Goal: Task Accomplishment & Management: Manage account settings

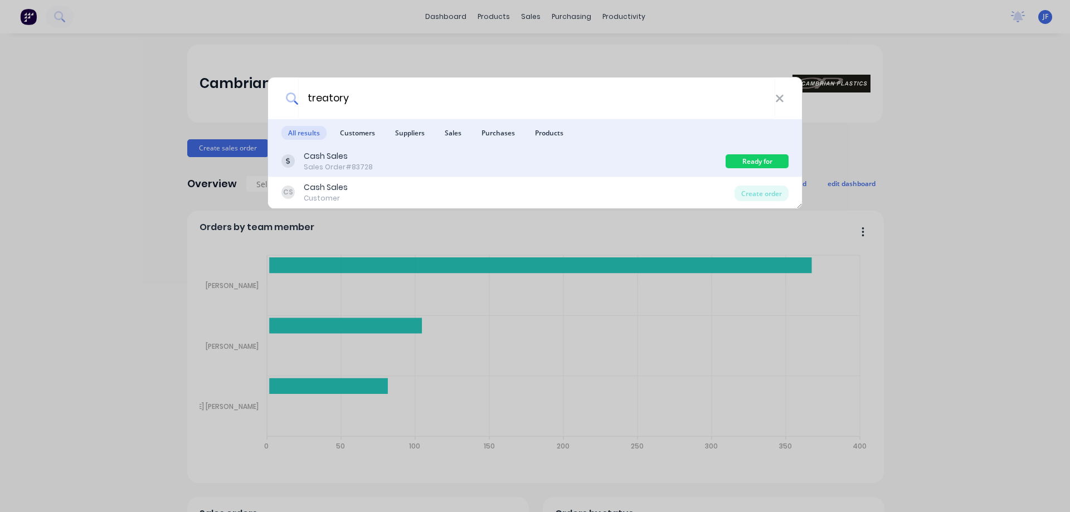
type input "treatory"
click at [672, 163] on div "Cash Sales Sales Order #83728" at bounding box center [503, 161] width 444 height 22
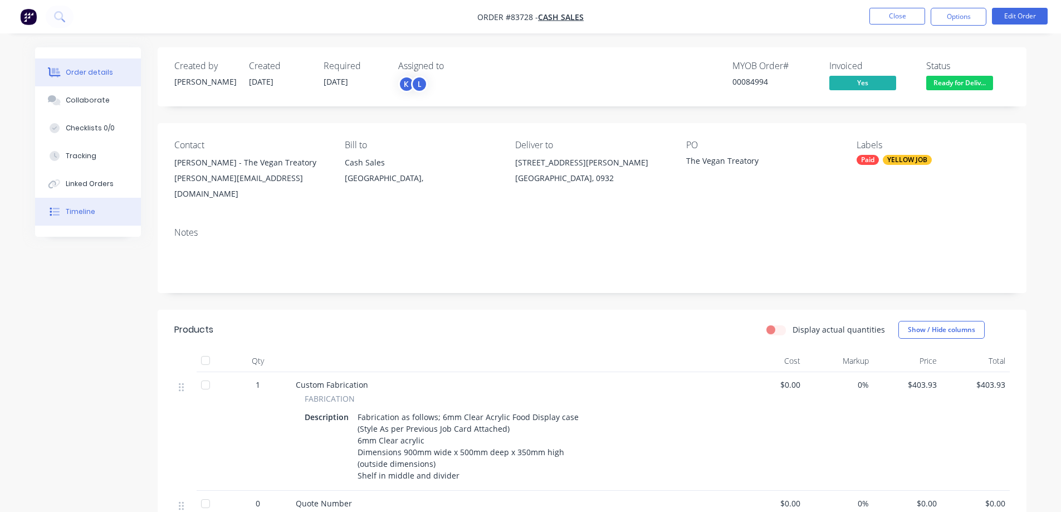
click at [47, 223] on button "Timeline" at bounding box center [88, 212] width 106 height 28
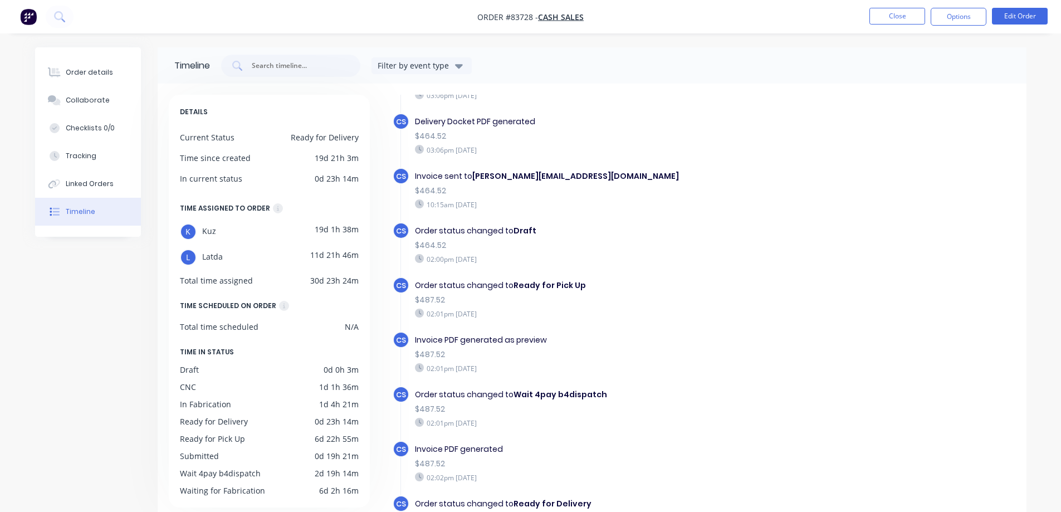
scroll to position [86, 0]
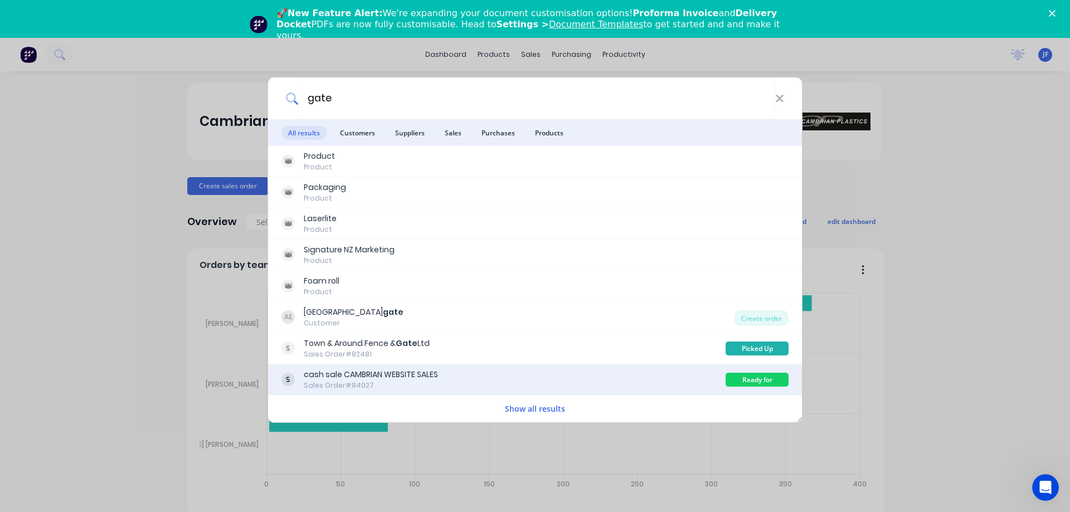
type input "gate"
click at [543, 368] on div "cash sale CAMBRIAN WEBSITE SALES Sales Order #84027 Ready for Delivery" at bounding box center [535, 379] width 534 height 31
click at [534, 377] on div "cash sale CAMBRIAN WEBSITE SALES Sales Order #84027" at bounding box center [503, 380] width 444 height 22
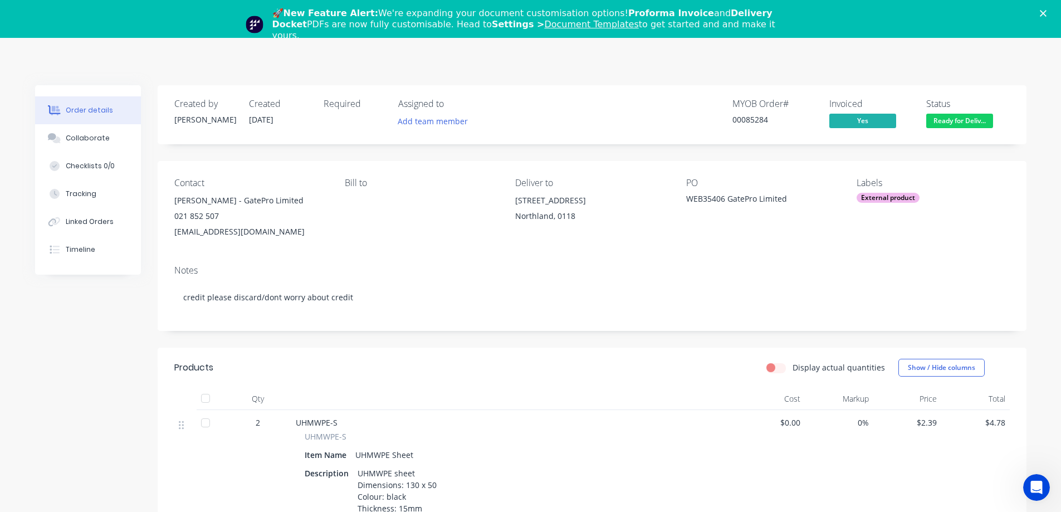
click at [745, 116] on div "00085284" at bounding box center [775, 120] width 84 height 12
drag, startPoint x: 77, startPoint y: 77, endPoint x: 45, endPoint y: 85, distance: 33.2
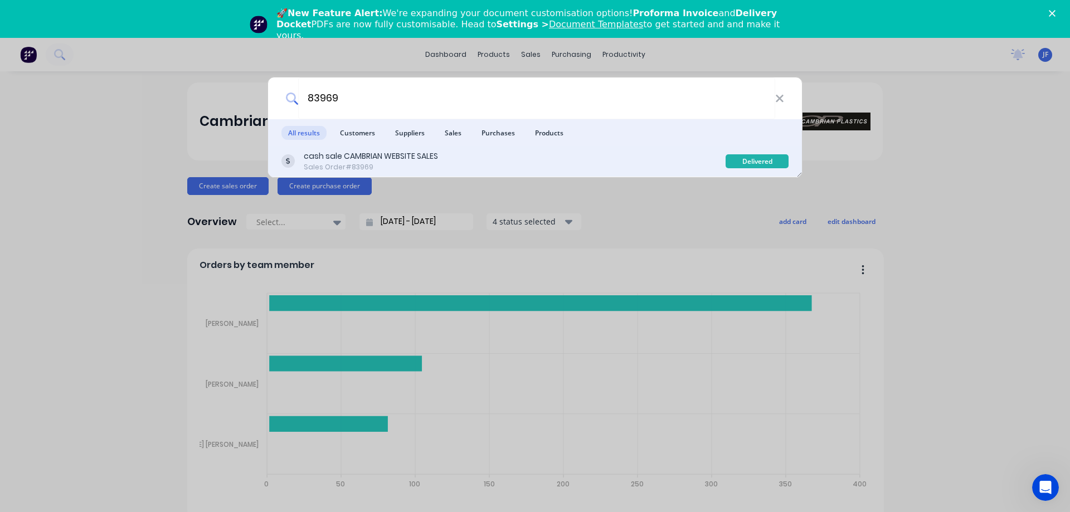
type input "83969"
click at [485, 167] on div "cash sale CAMBRIAN WEBSITE SALES Sales Order #83969" at bounding box center [503, 161] width 444 height 22
type input "85396"
click at [577, 157] on div "cash sale CAMBRIAN WEBSITE SALES Sales Order #84147" at bounding box center [503, 161] width 444 height 22
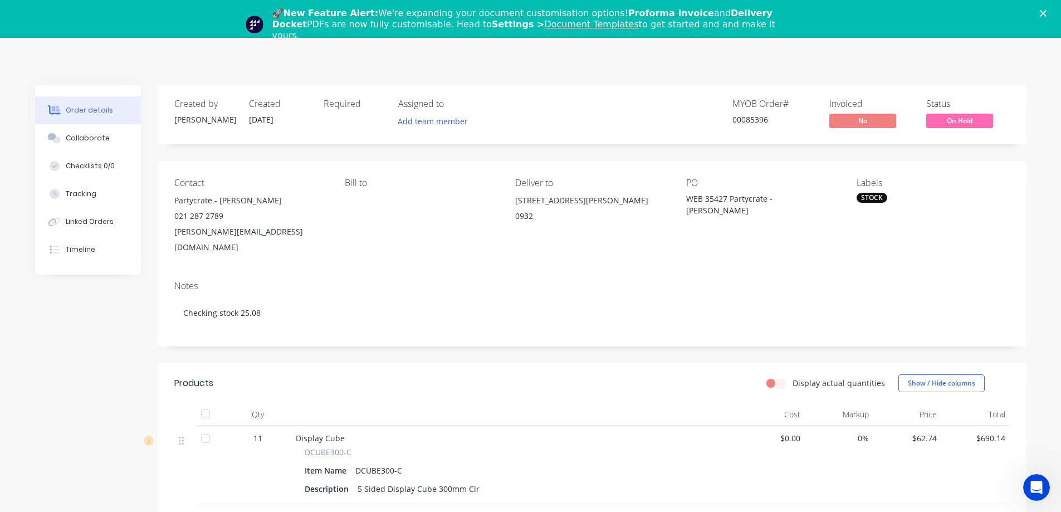
click at [964, 124] on span "On Hold" at bounding box center [959, 121] width 67 height 14
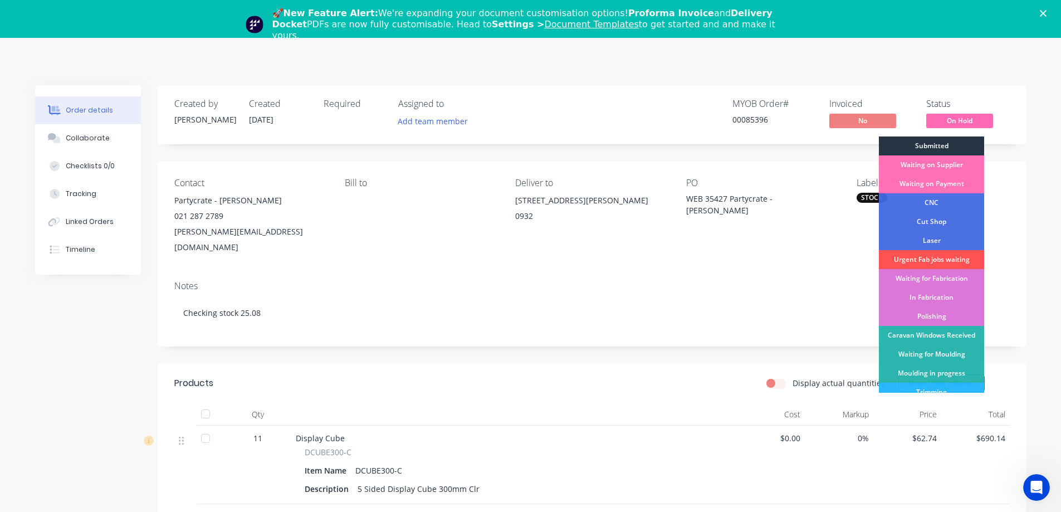
click at [960, 148] on div "Submitted" at bounding box center [931, 145] width 105 height 19
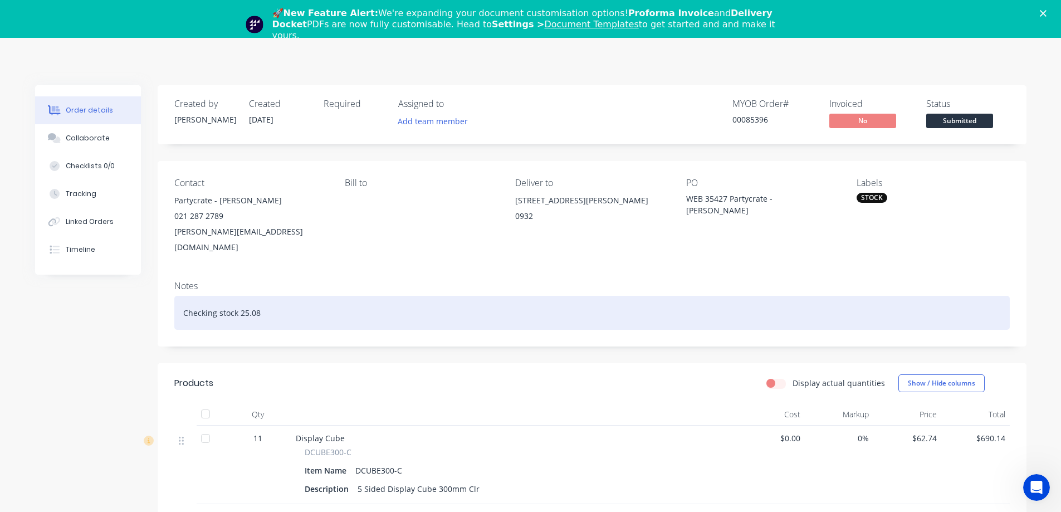
click at [256, 300] on div "Checking stock 25.08" at bounding box center [592, 313] width 836 height 34
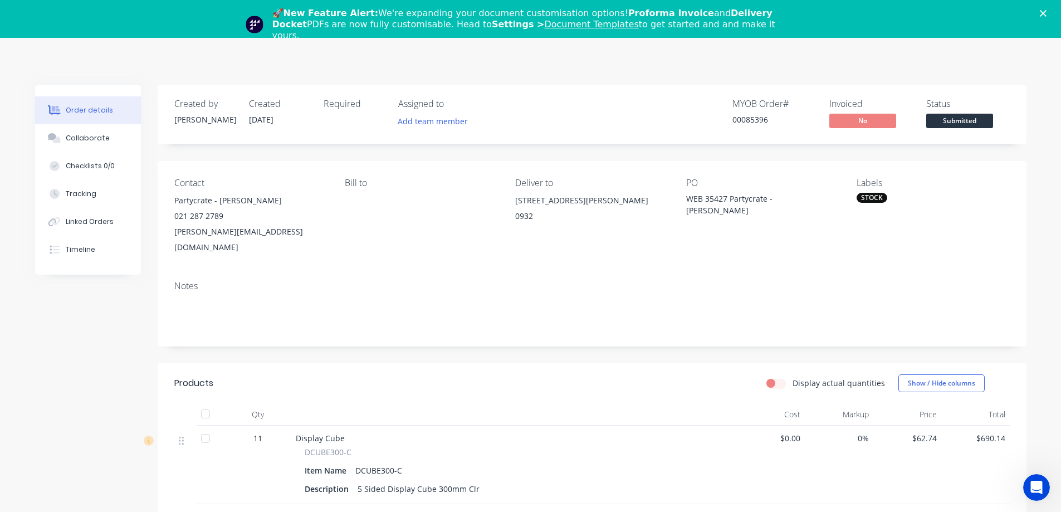
click at [759, 130] on div "MYOB Order # 00085396" at bounding box center [775, 115] width 84 height 32
click at [769, 119] on div "00085396" at bounding box center [775, 120] width 84 height 12
click at [758, 119] on div "00085396" at bounding box center [775, 120] width 84 height 12
copy div "00085396"
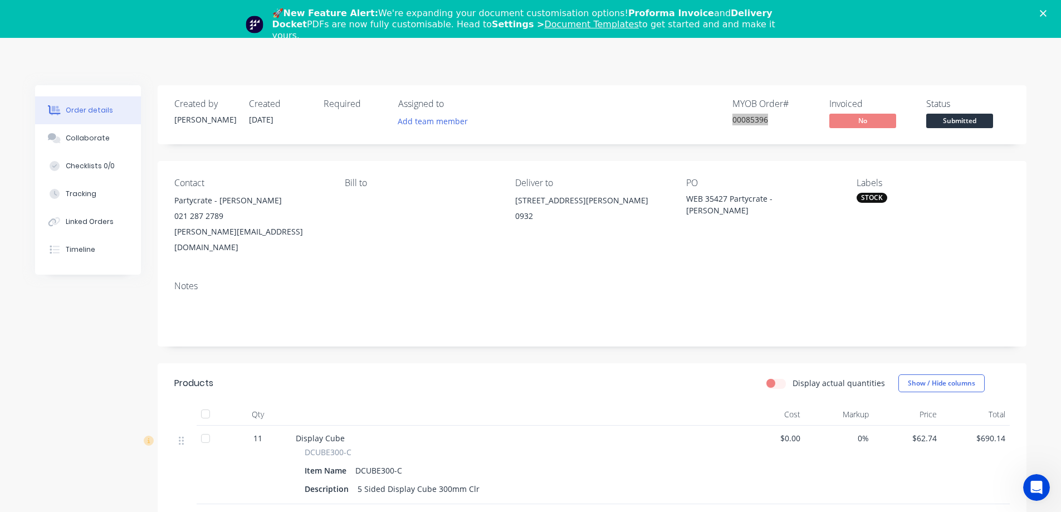
click at [1049, 10] on div "🚀 New Feature Alert: We're expanding your document customisation options! Profo…" at bounding box center [530, 24] width 1061 height 40
click at [1047, 13] on polygon "Close" at bounding box center [1043, 13] width 7 height 7
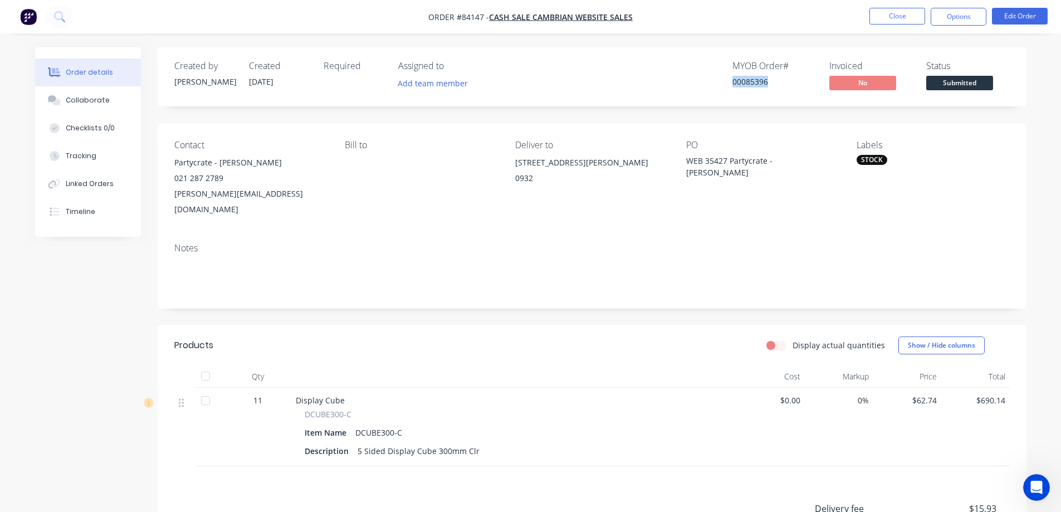
click at [944, 81] on span "Submitted" at bounding box center [959, 83] width 67 height 14
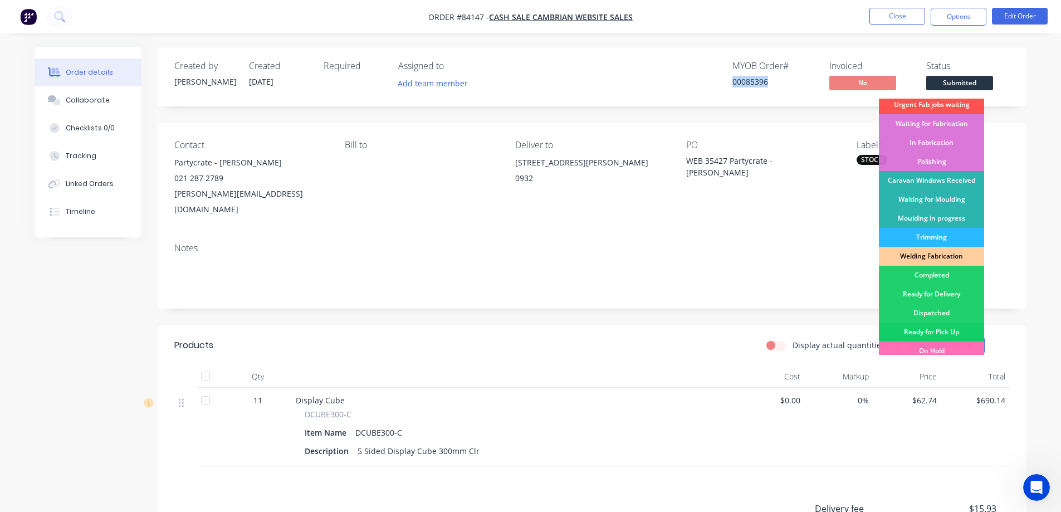
scroll to position [217, 0]
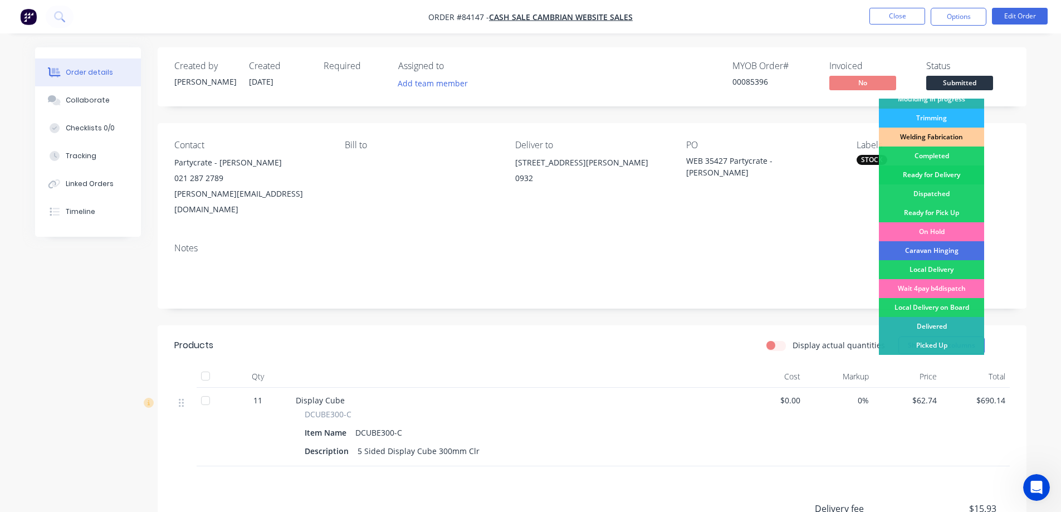
click at [952, 169] on div "Ready for Delivery" at bounding box center [931, 174] width 105 height 19
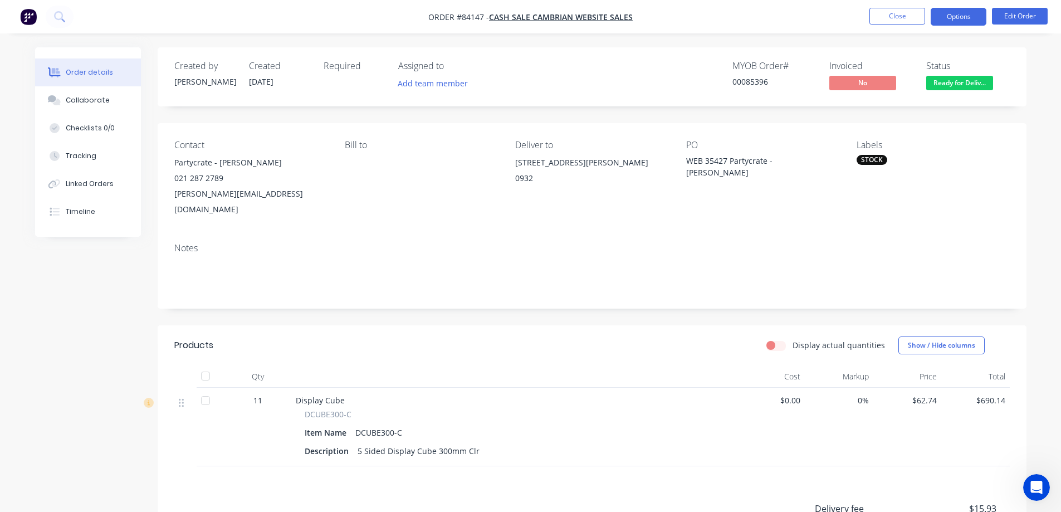
drag, startPoint x: 968, startPoint y: 11, endPoint x: 954, endPoint y: 22, distance: 17.8
click at [967, 11] on button "Options" at bounding box center [959, 17] width 56 height 18
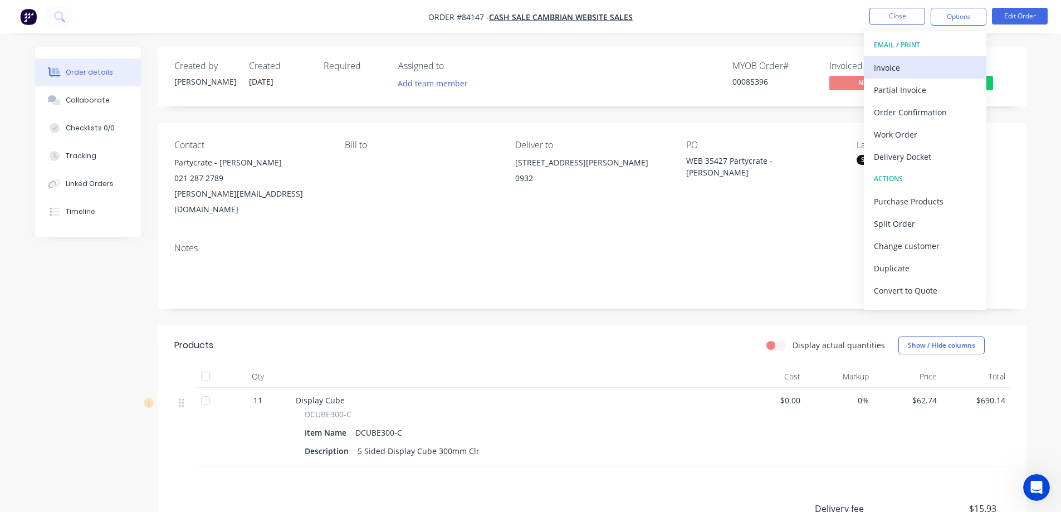
click at [914, 61] on div "Invoice" at bounding box center [925, 68] width 102 height 16
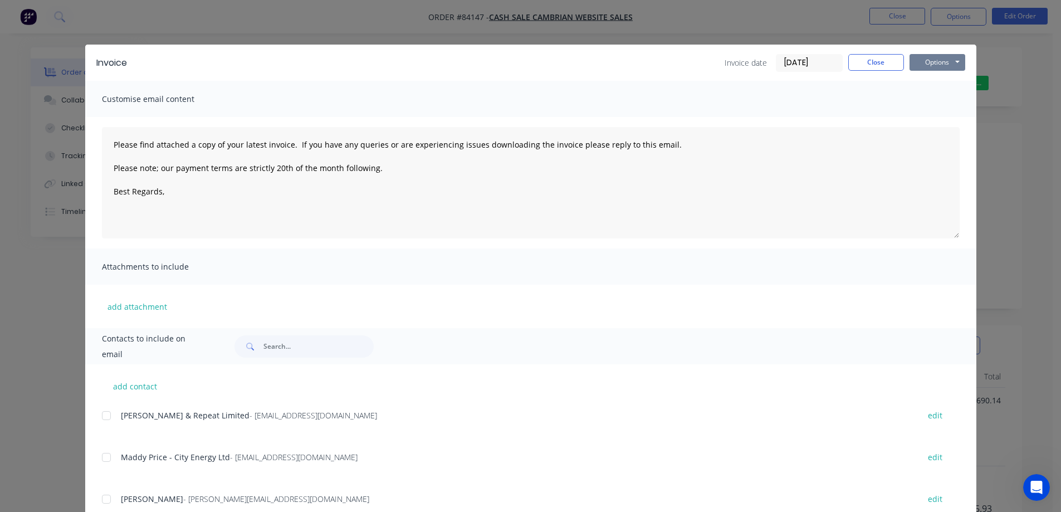
click at [940, 67] on button "Options" at bounding box center [938, 62] width 56 height 17
click at [943, 109] on button "Print" at bounding box center [945, 100] width 71 height 18
click at [856, 66] on button "Close" at bounding box center [876, 62] width 56 height 17
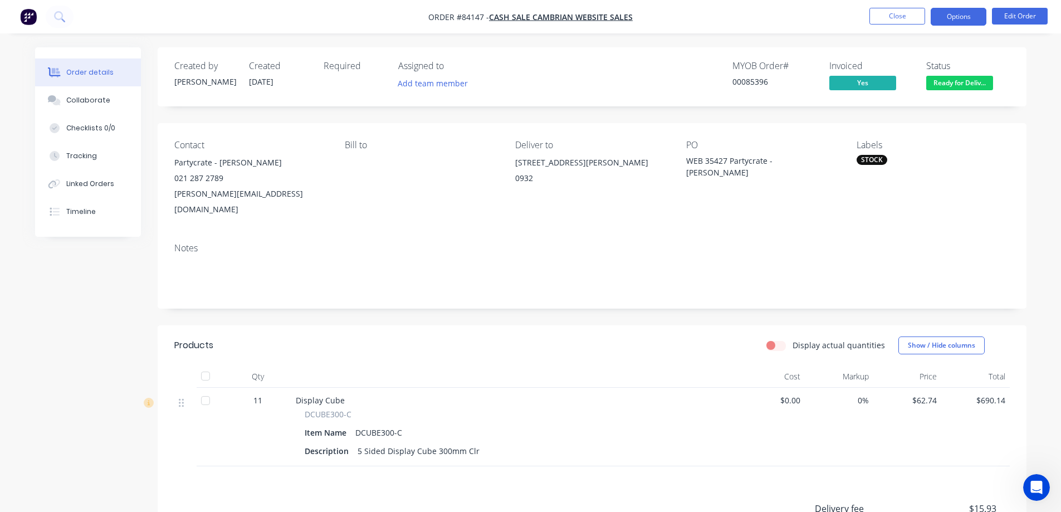
click at [959, 18] on button "Options" at bounding box center [959, 17] width 56 height 18
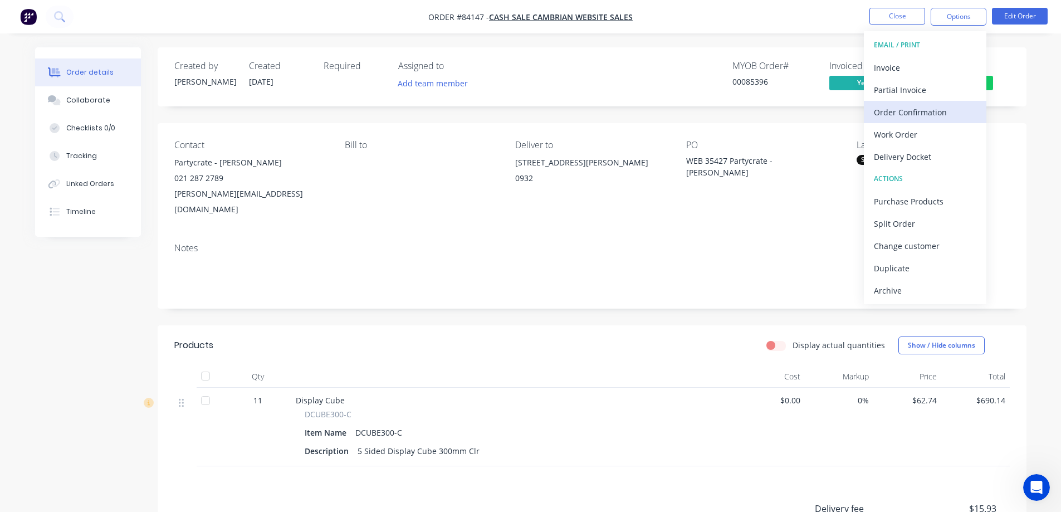
click at [931, 112] on div "Order Confirmation" at bounding box center [925, 112] width 102 height 16
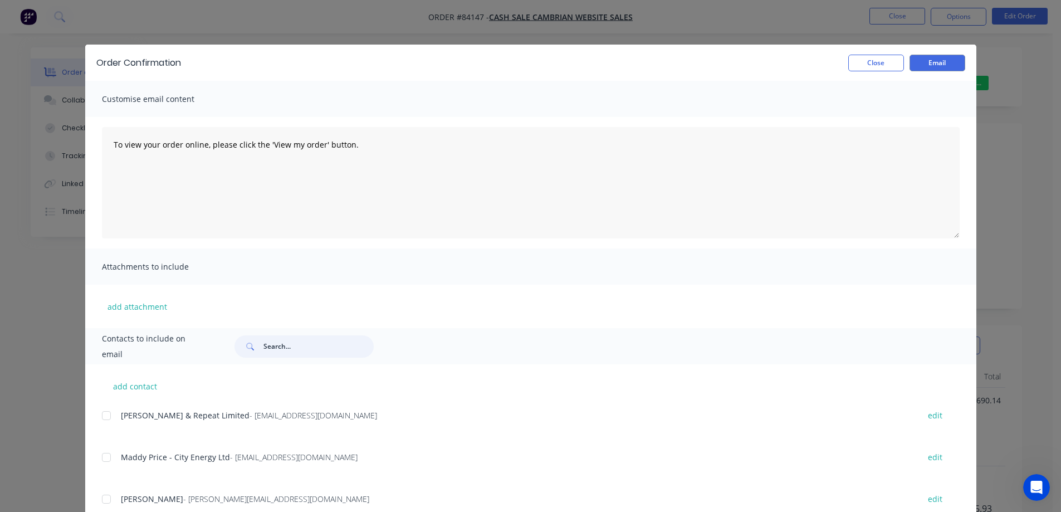
drag, startPoint x: 284, startPoint y: 346, endPoint x: 288, endPoint y: 342, distance: 6.3
click at [284, 346] on input "text" at bounding box center [318, 346] width 110 height 22
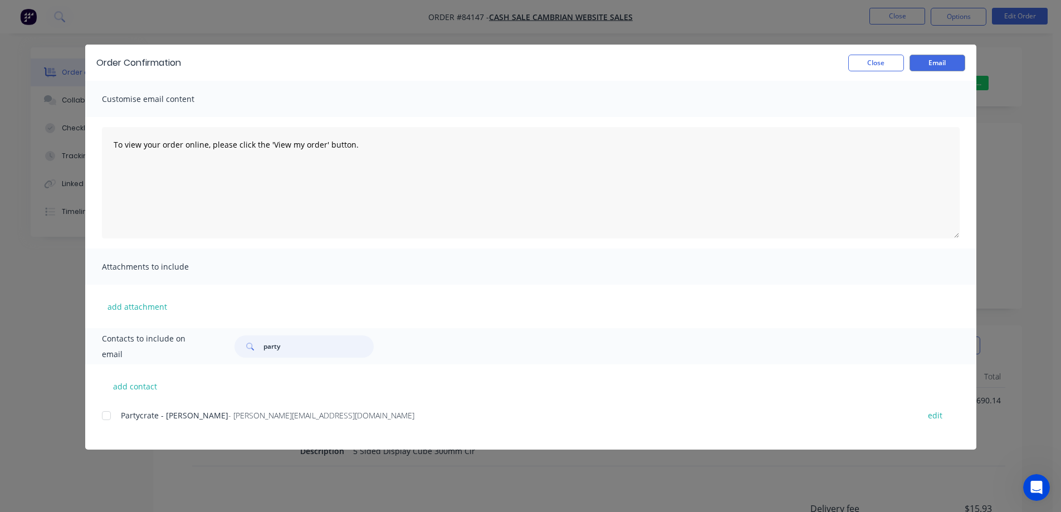
click at [114, 414] on div at bounding box center [106, 415] width 22 height 22
type input "party"
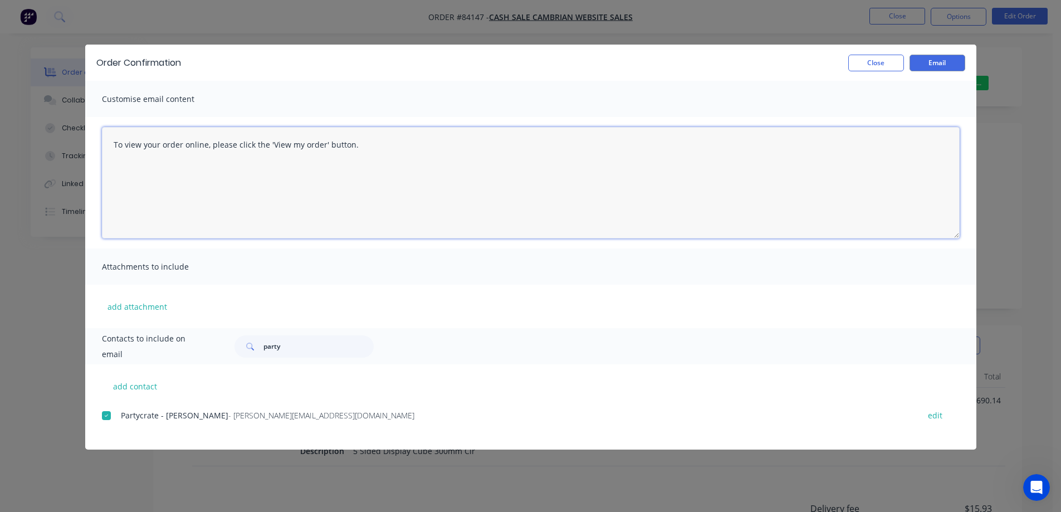
click at [311, 186] on textarea "To view your order online, please click the 'View my order' button." at bounding box center [531, 182] width 858 height 111
paste textarea "hank you for your order, confirmation of your order is attached. Your order wil…"
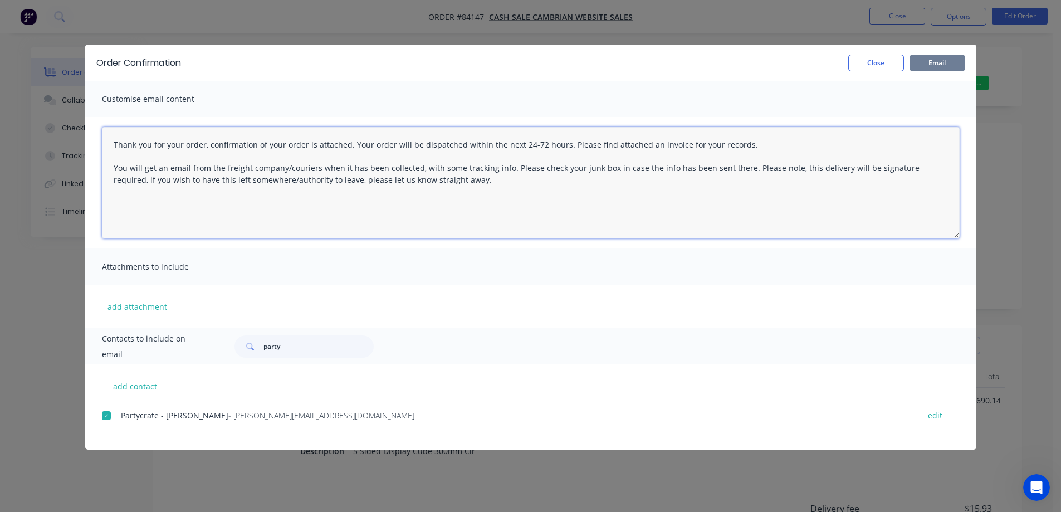
type textarea "Thank you for your order, confirmation of your order is attached. Your order wi…"
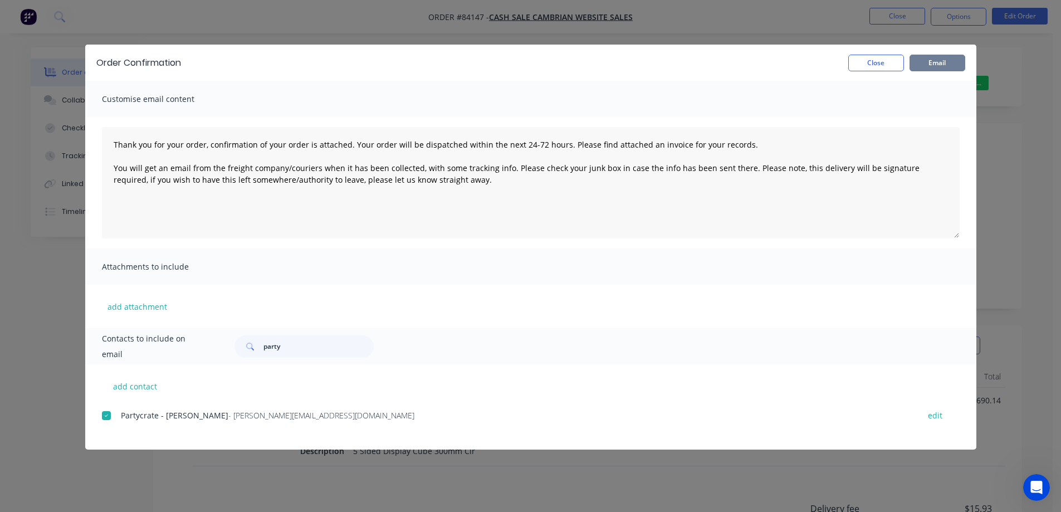
click at [943, 62] on button "Email" at bounding box center [938, 63] width 56 height 17
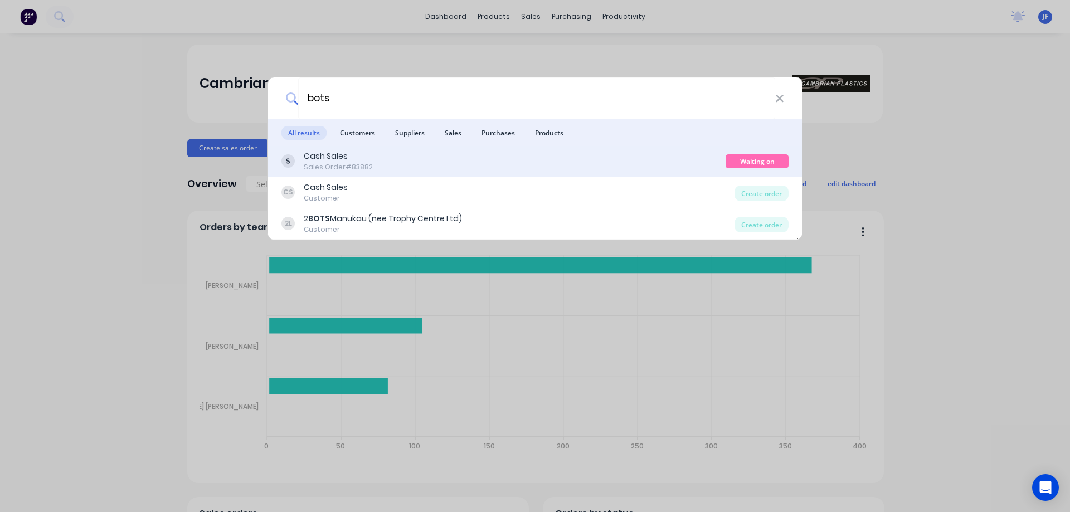
type input "bots"
click at [697, 162] on div "Cash Sales Sales Order #83882" at bounding box center [503, 161] width 444 height 22
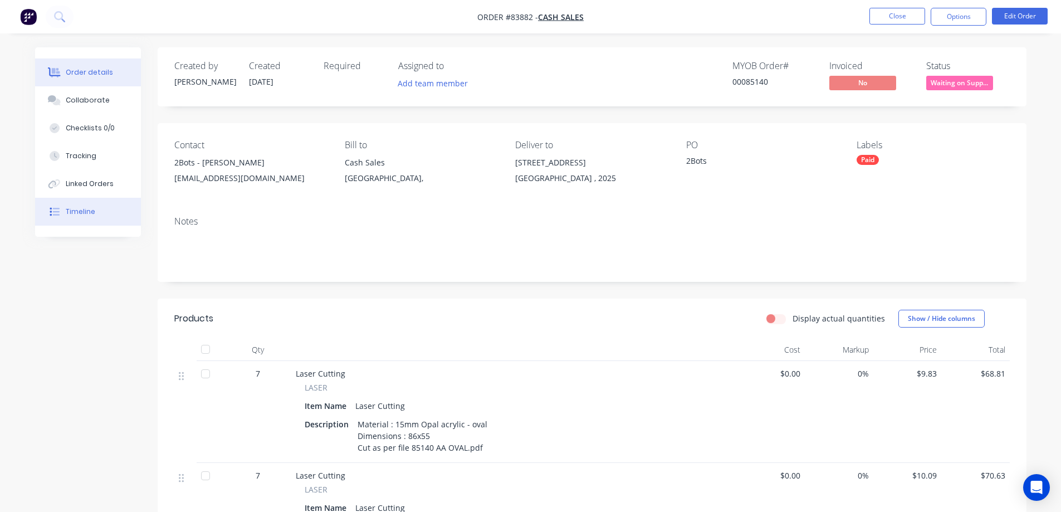
click at [85, 202] on button "Timeline" at bounding box center [88, 212] width 106 height 28
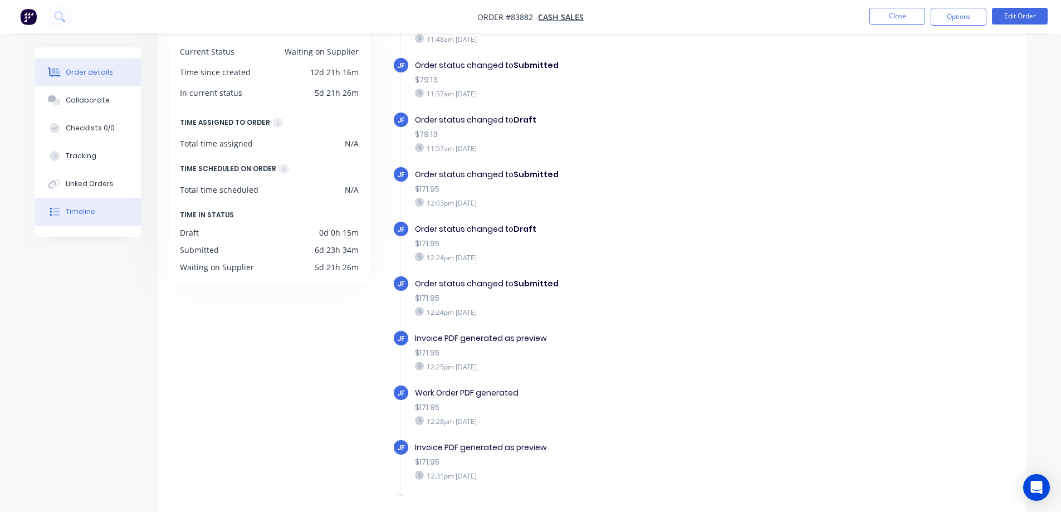
click at [55, 72] on icon at bounding box center [55, 72] width 9 height 9
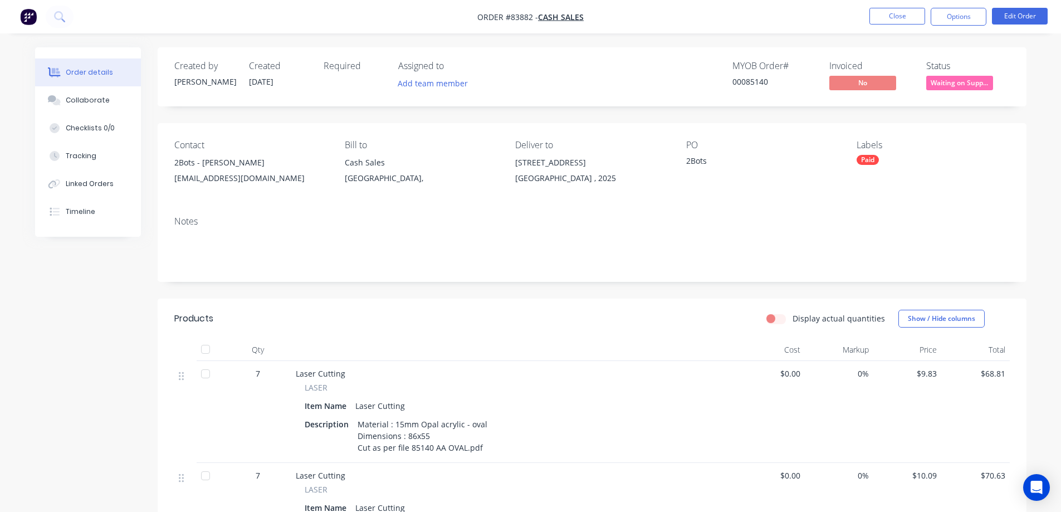
click at [966, 74] on div "Waiting on Supplier" at bounding box center [959, 65] width 69 height 22
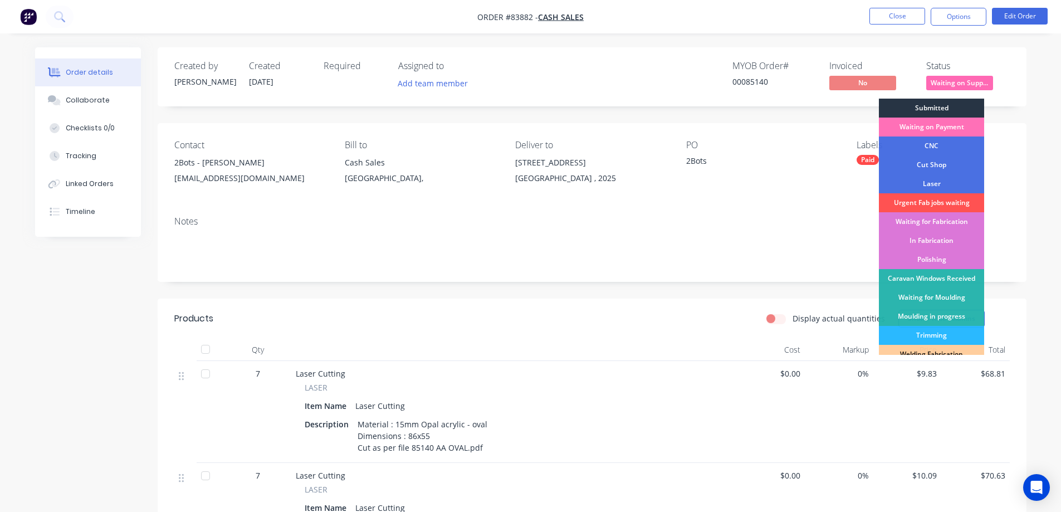
click at [966, 102] on div "Submitted" at bounding box center [931, 108] width 105 height 19
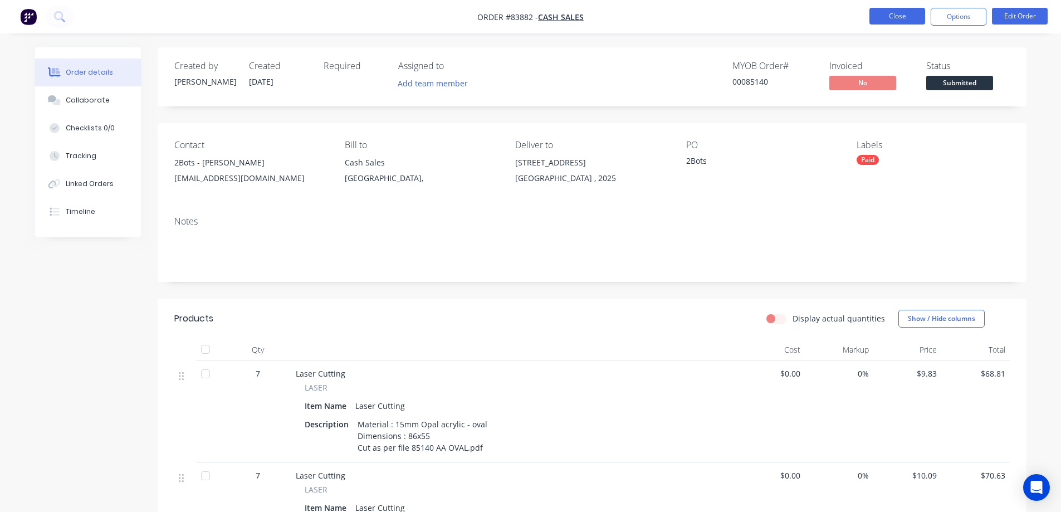
click at [915, 13] on button "Close" at bounding box center [898, 16] width 56 height 17
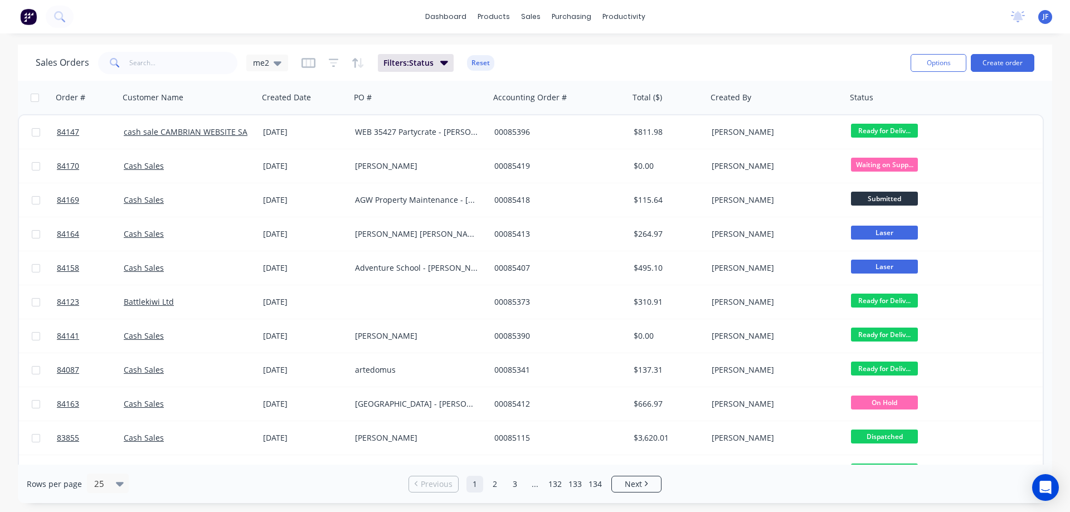
drag, startPoint x: 1, startPoint y: 79, endPoint x: 0, endPoint y: 70, distance: 8.4
click at [0, 70] on div "Sales Orders me2 Filters: Status Reset Options Create order Order # Customer Na…" at bounding box center [535, 274] width 1070 height 458
click at [125, 52] on span at bounding box center [113, 63] width 31 height 22
click at [136, 61] on input "text" at bounding box center [183, 63] width 109 height 22
type input "taupaki"
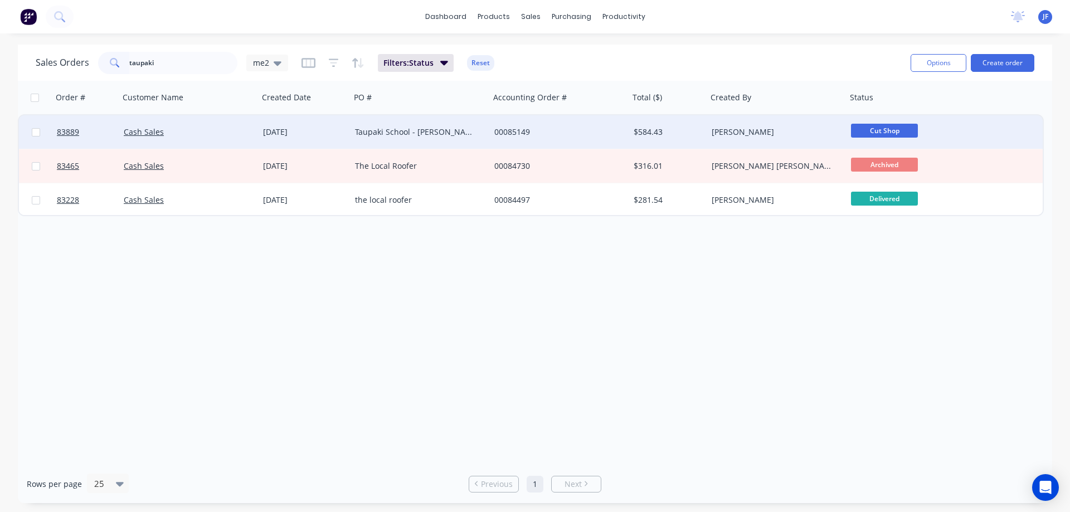
click at [520, 143] on div "00085149" at bounding box center [559, 131] width 139 height 33
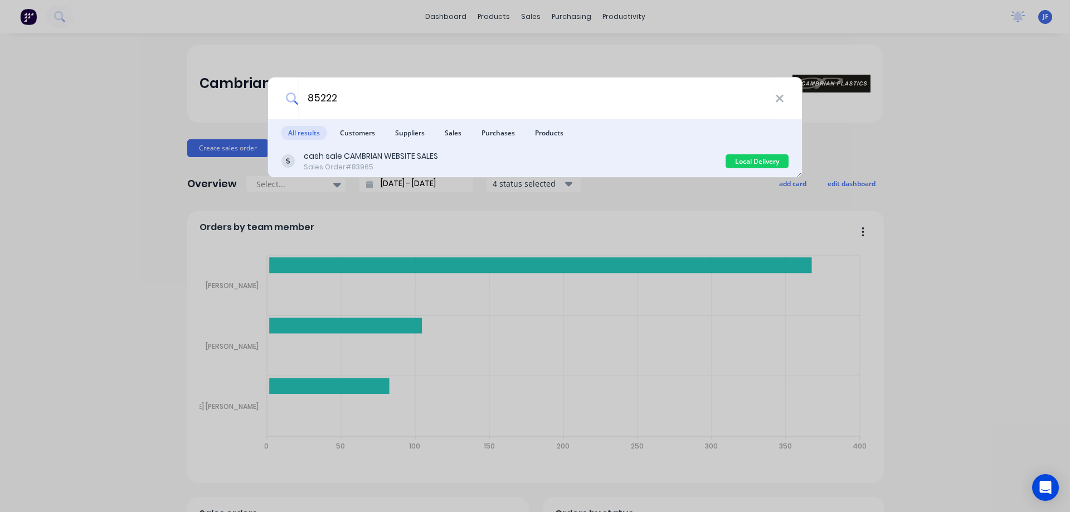
type input "85222"
click at [533, 154] on div "cash sale CAMBRIAN WEBSITE SALES Sales Order #83965" at bounding box center [503, 161] width 444 height 22
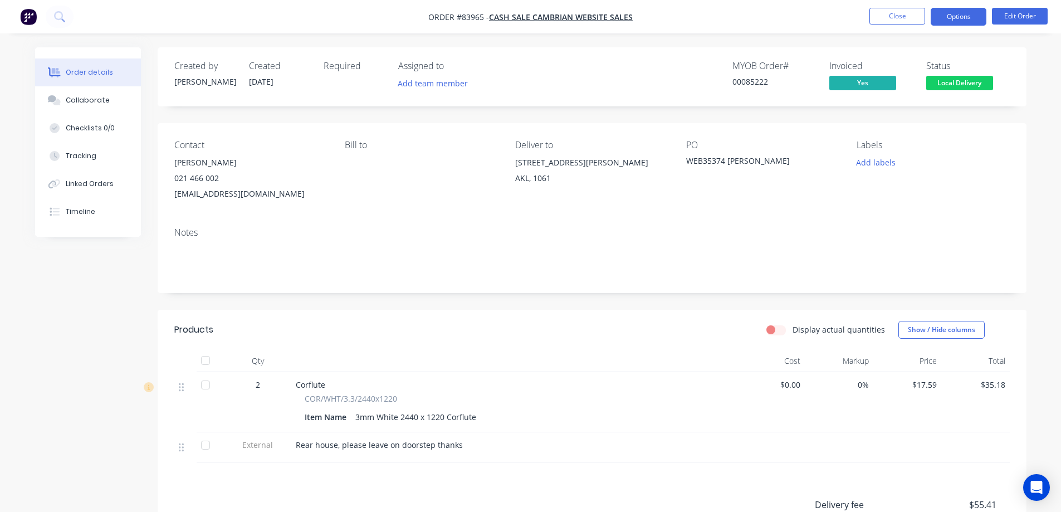
click at [968, 19] on button "Options" at bounding box center [959, 17] width 56 height 18
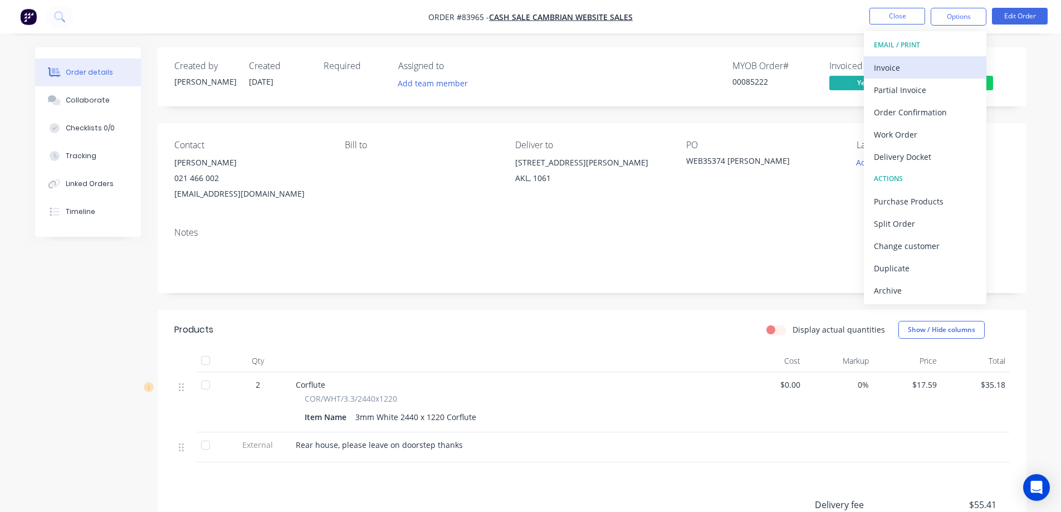
click at [963, 57] on button "Invoice" at bounding box center [925, 67] width 123 height 22
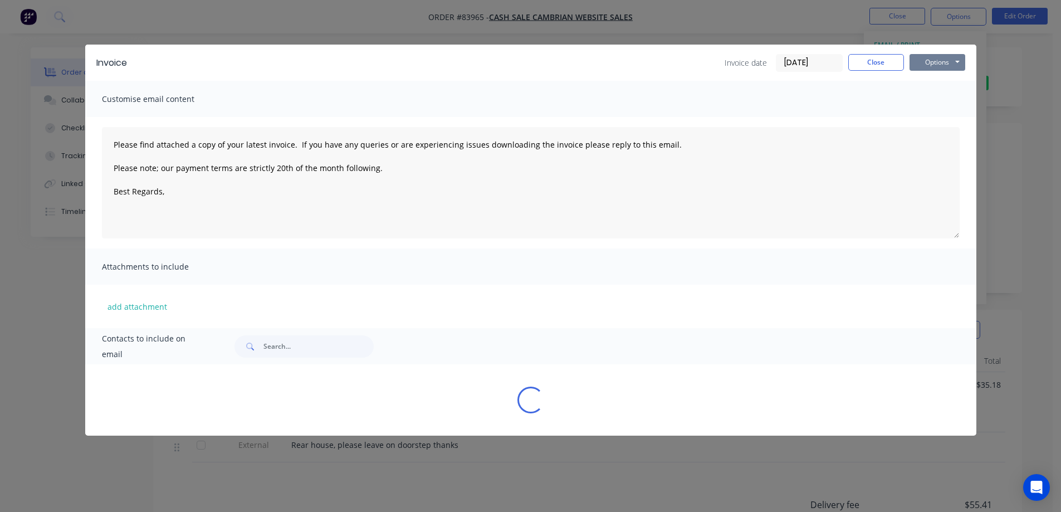
click at [964, 55] on div "Invoice Invoice date 15/08/25 Close Options Preview Print Email" at bounding box center [530, 63] width 891 height 36
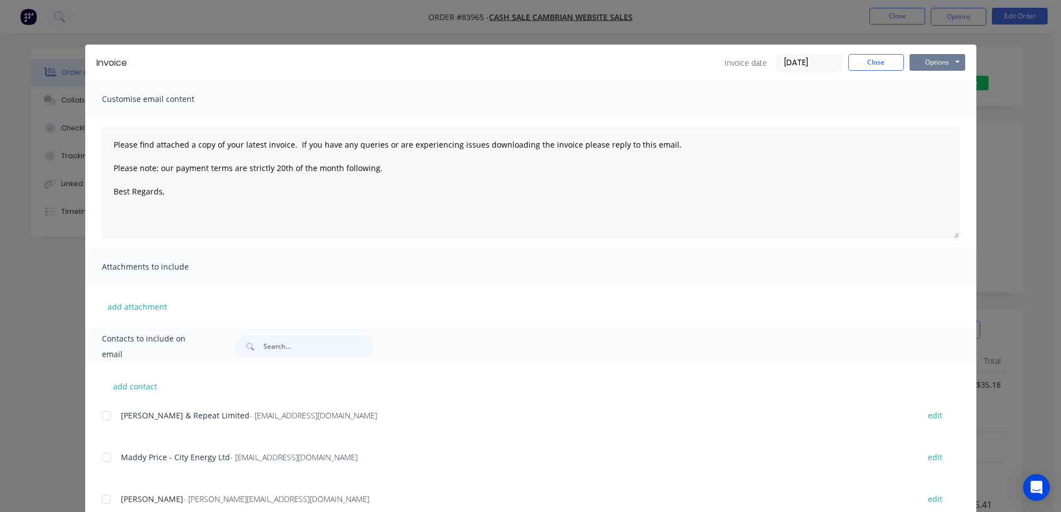
click at [941, 56] on button "Options" at bounding box center [938, 62] width 56 height 17
click at [934, 99] on button "Print" at bounding box center [945, 100] width 71 height 18
click at [856, 60] on button "Close" at bounding box center [876, 62] width 56 height 17
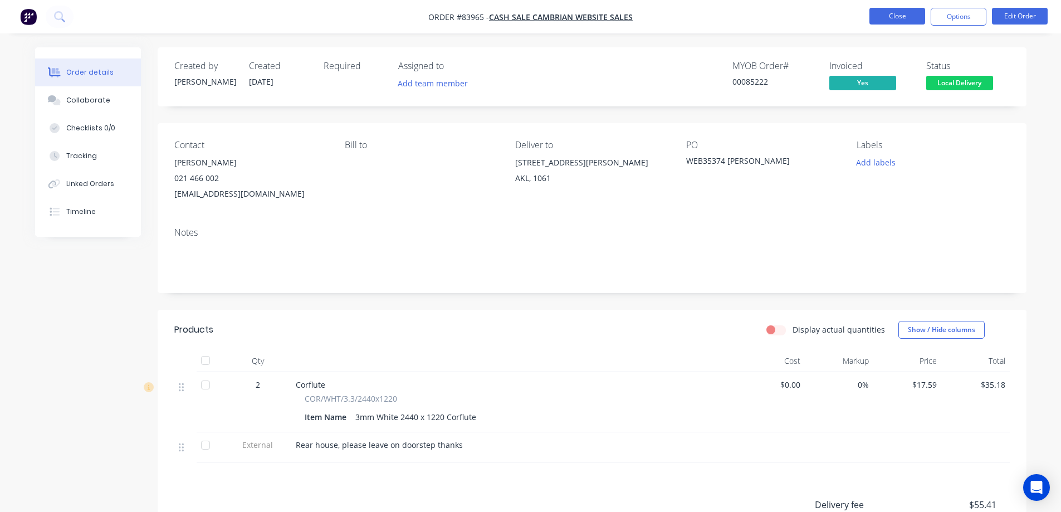
click at [876, 16] on button "Close" at bounding box center [898, 16] width 56 height 17
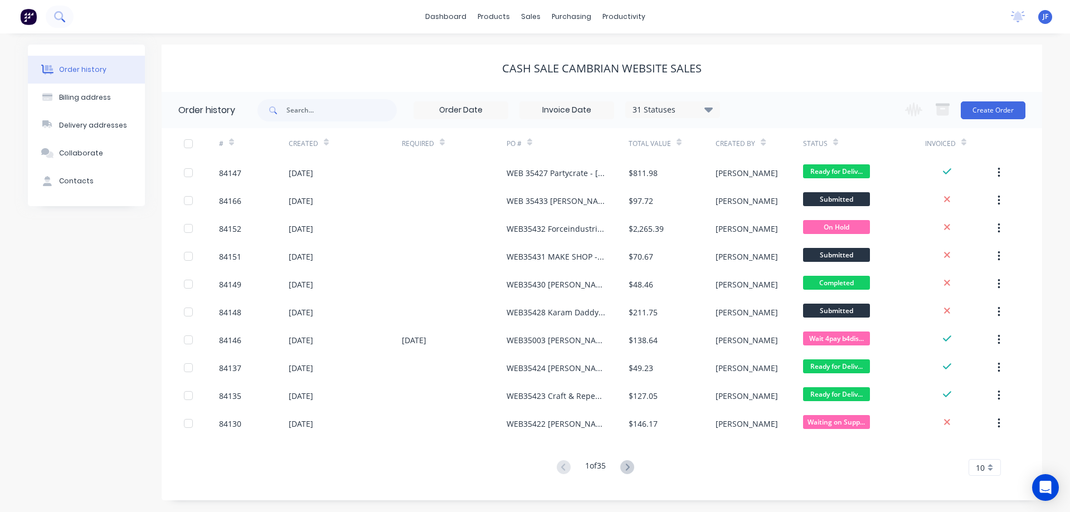
click at [55, 11] on icon at bounding box center [59, 16] width 11 height 11
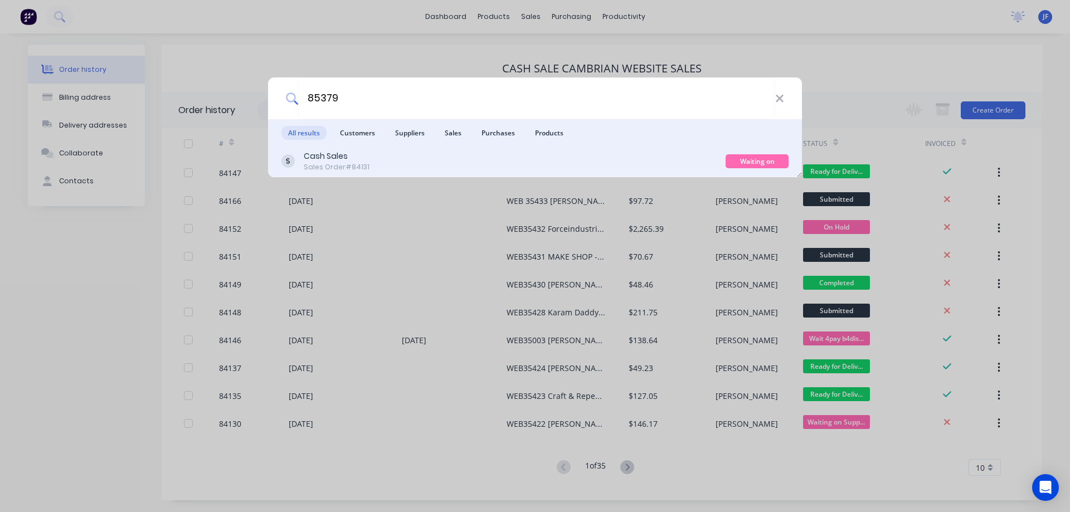
type input "85379"
click at [612, 164] on div "Cash Sales Sales Order #84131" at bounding box center [503, 161] width 444 height 22
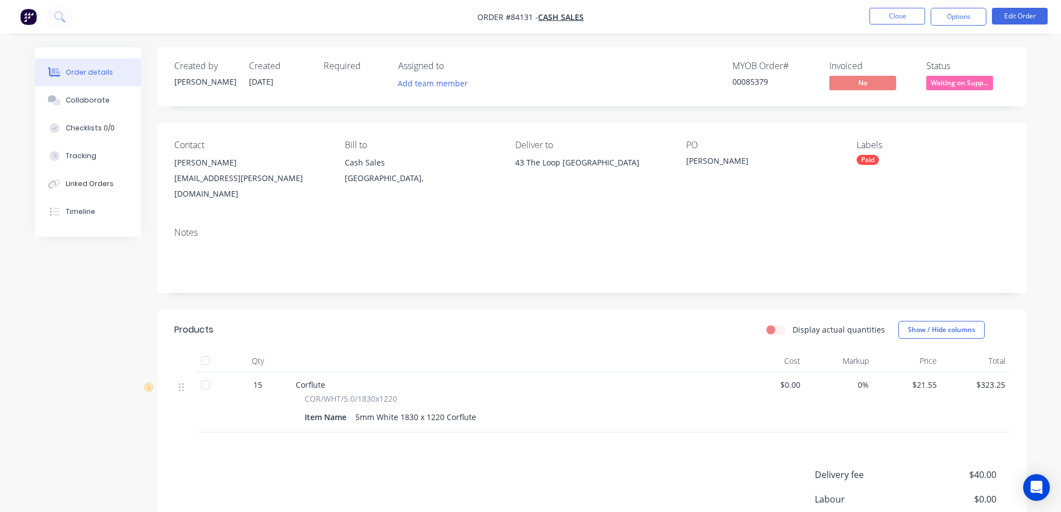
click at [944, 79] on span "Waiting on Supp..." at bounding box center [959, 83] width 67 height 14
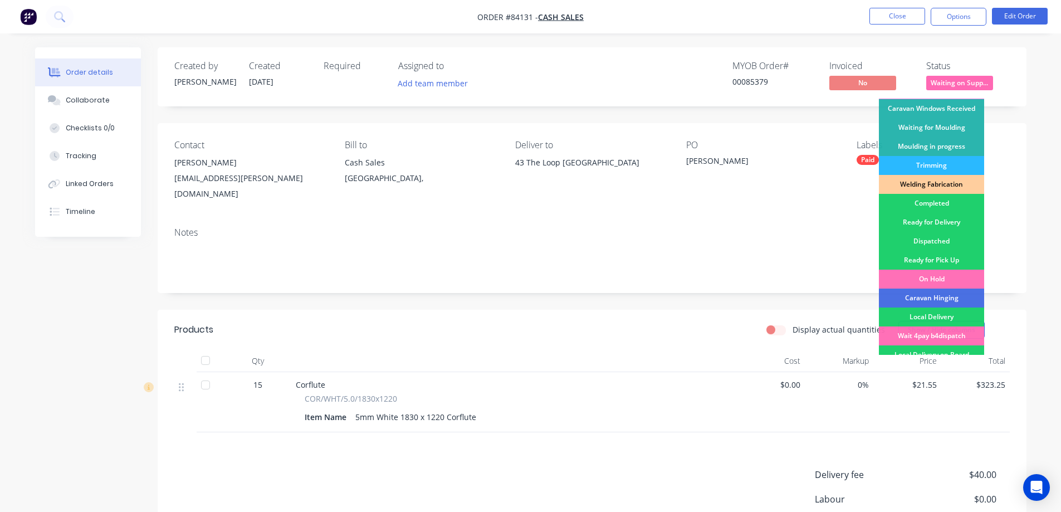
scroll to position [217, 0]
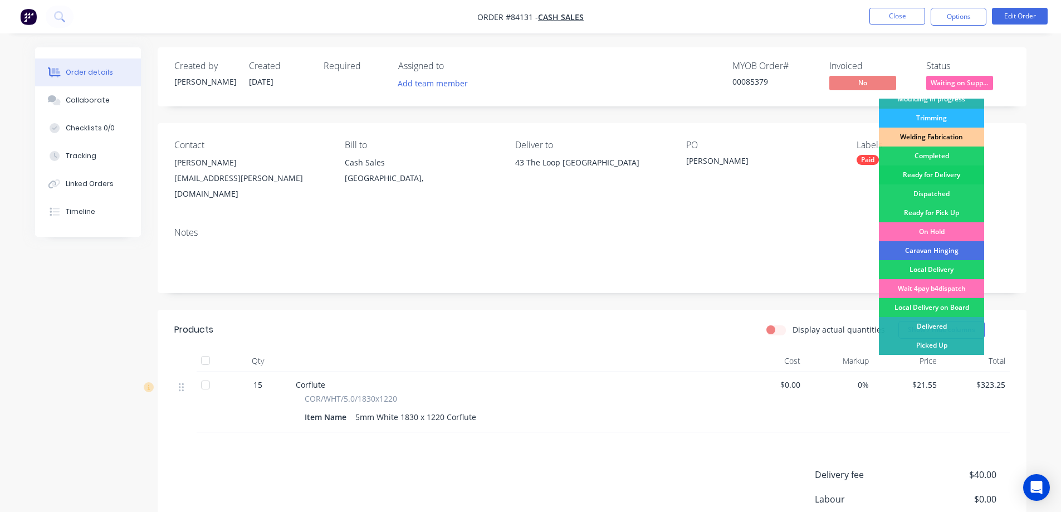
click at [961, 174] on div "Ready for Delivery" at bounding box center [931, 174] width 105 height 19
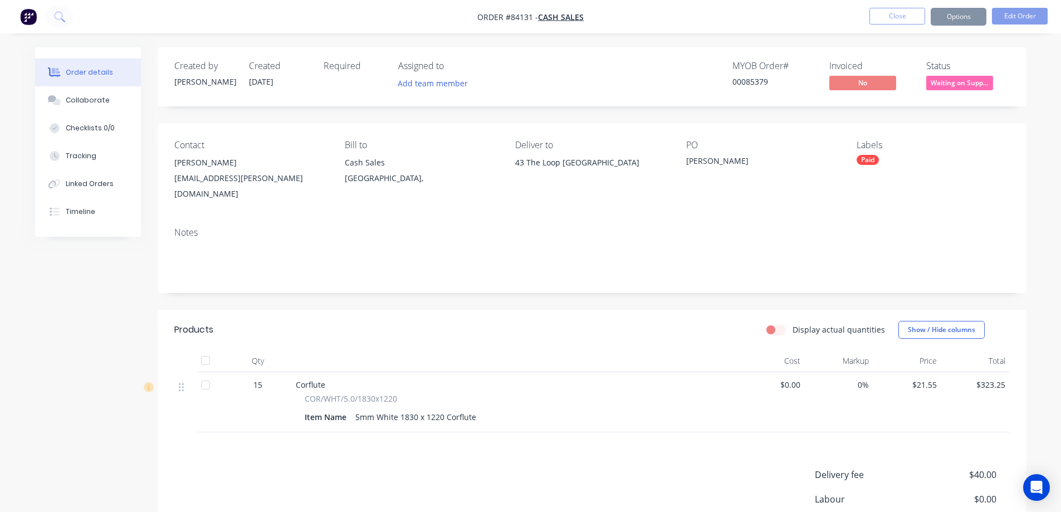
click at [966, 8] on button "Options" at bounding box center [959, 17] width 56 height 18
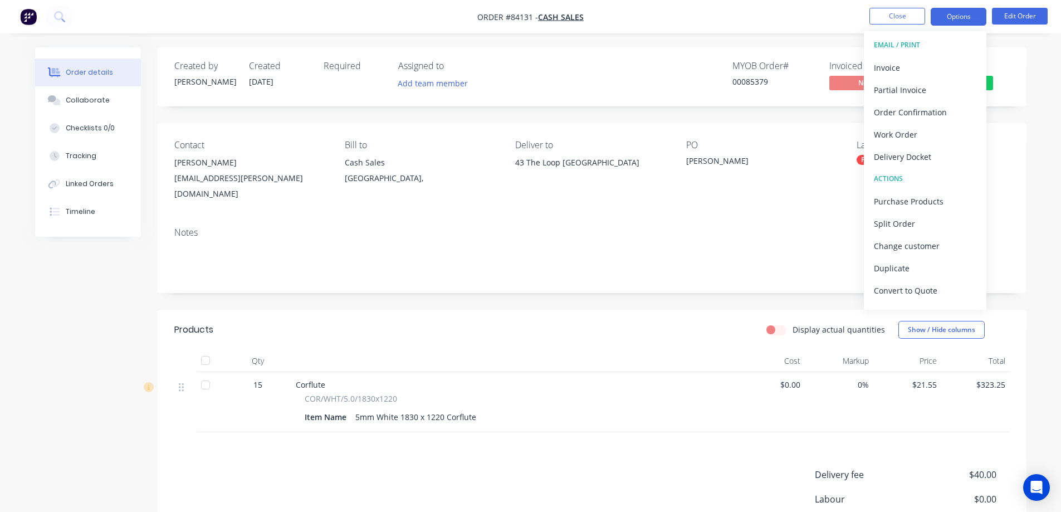
click at [959, 19] on button "Options" at bounding box center [959, 17] width 56 height 18
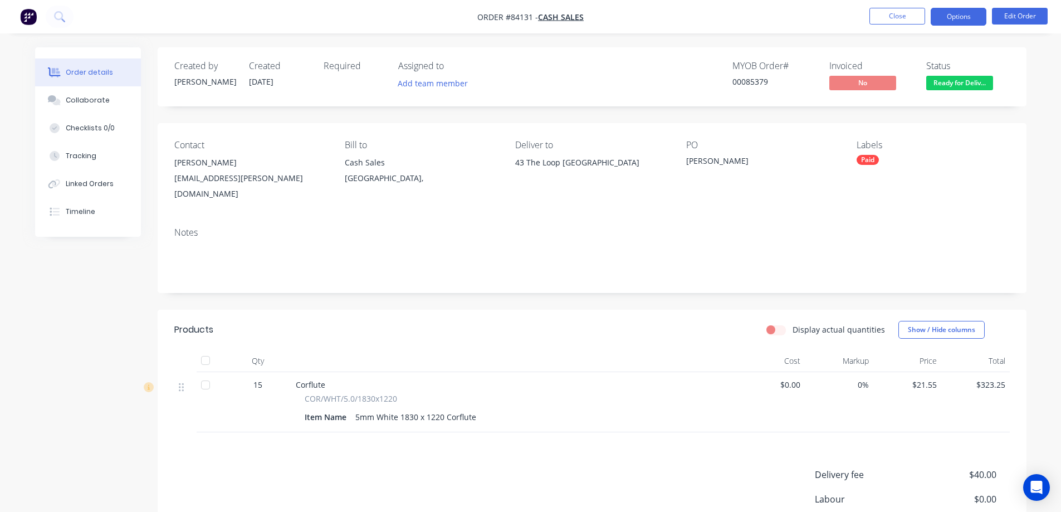
click at [942, 18] on button "Options" at bounding box center [959, 17] width 56 height 18
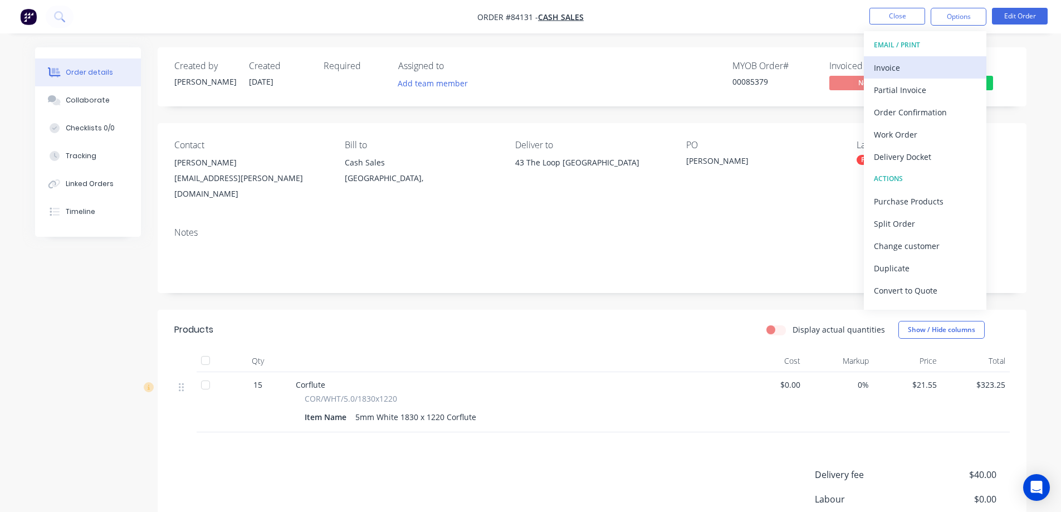
click at [910, 74] on div "Invoice" at bounding box center [925, 68] width 102 height 16
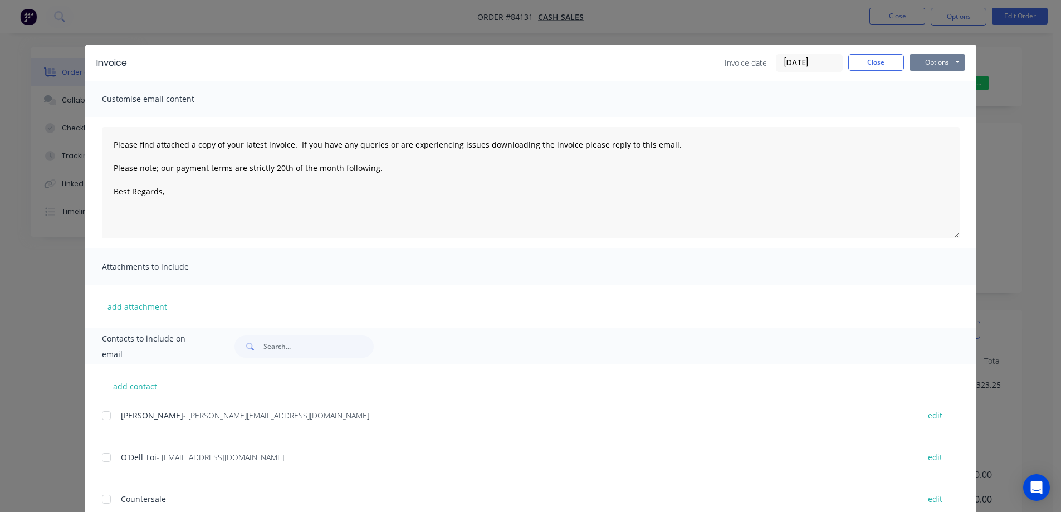
click at [943, 65] on button "Options" at bounding box center [938, 62] width 56 height 17
drag, startPoint x: 944, startPoint y: 111, endPoint x: 940, endPoint y: 102, distance: 10.2
click at [940, 102] on div "Preview Print Email" at bounding box center [945, 100] width 71 height 55
click at [940, 102] on button "Print" at bounding box center [945, 100] width 71 height 18
click at [886, 66] on button "Close" at bounding box center [876, 62] width 56 height 17
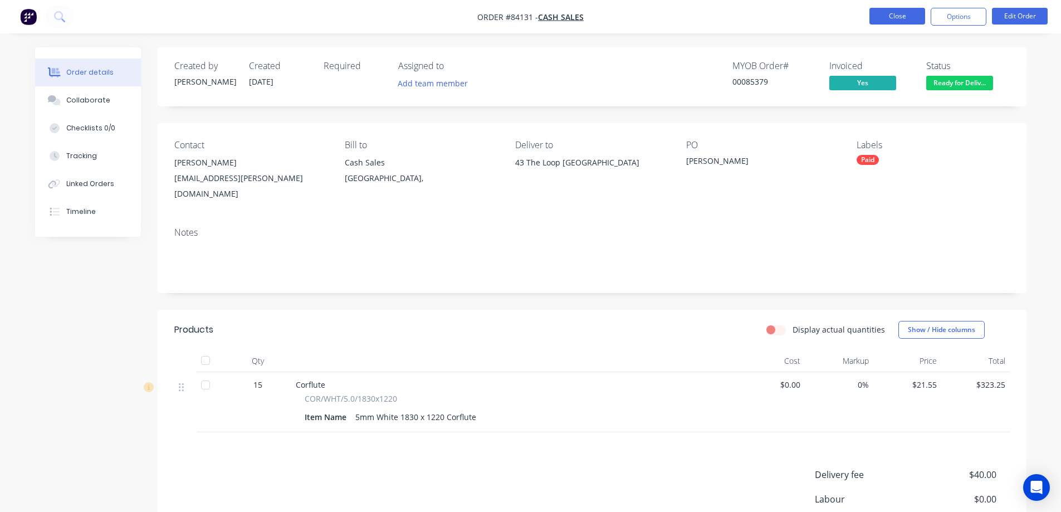
click at [887, 16] on button "Close" at bounding box center [898, 16] width 56 height 17
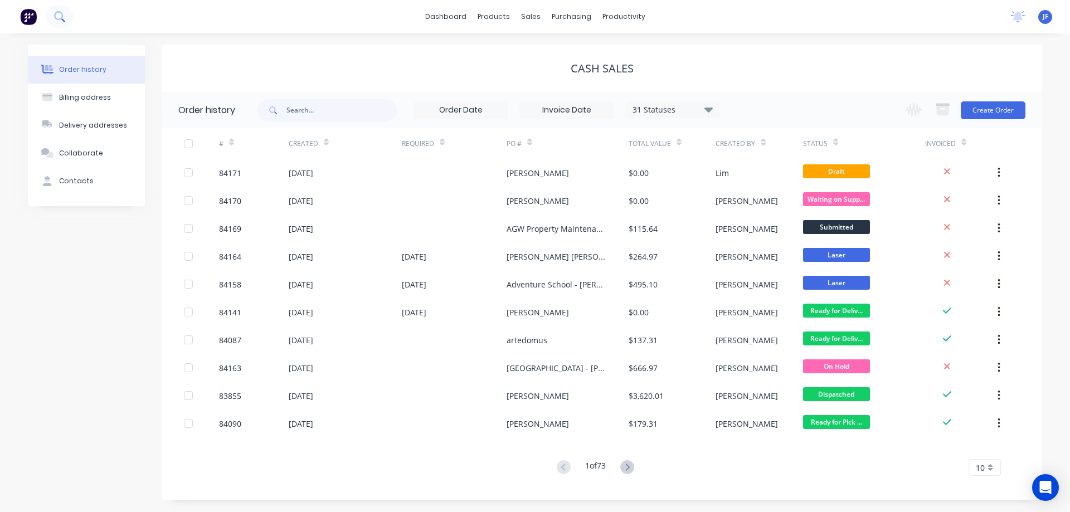
click at [51, 17] on button at bounding box center [60, 17] width 28 height 22
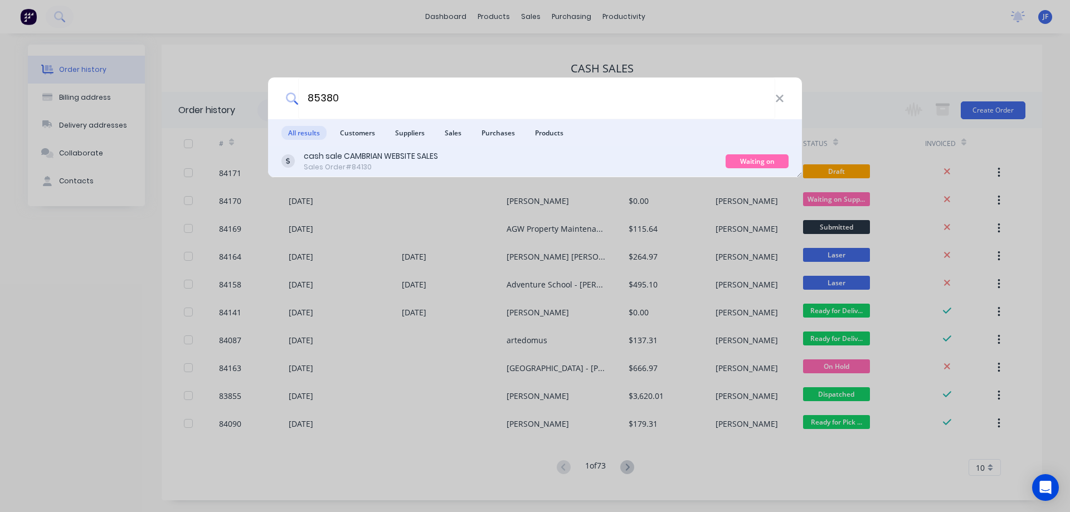
type input "85380"
click at [659, 160] on div "cash sale CAMBRIAN WEBSITE SALES Sales Order #84130" at bounding box center [503, 161] width 444 height 22
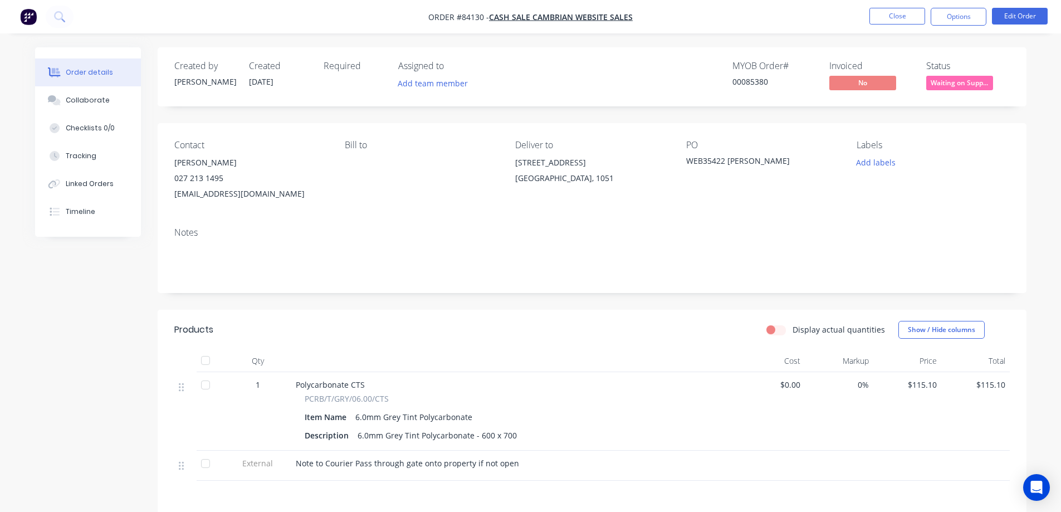
click at [980, 82] on span "Waiting on Supp..." at bounding box center [959, 83] width 67 height 14
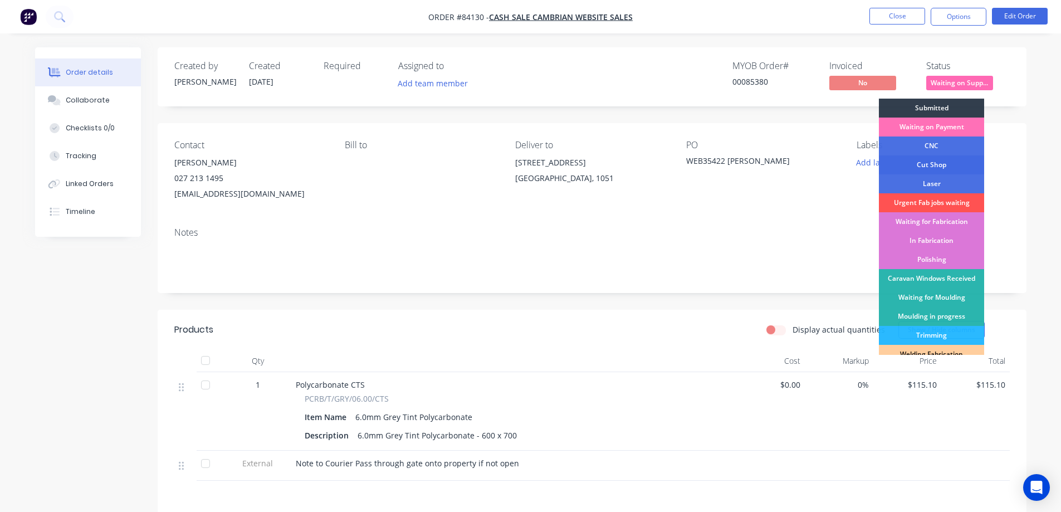
scroll to position [217, 0]
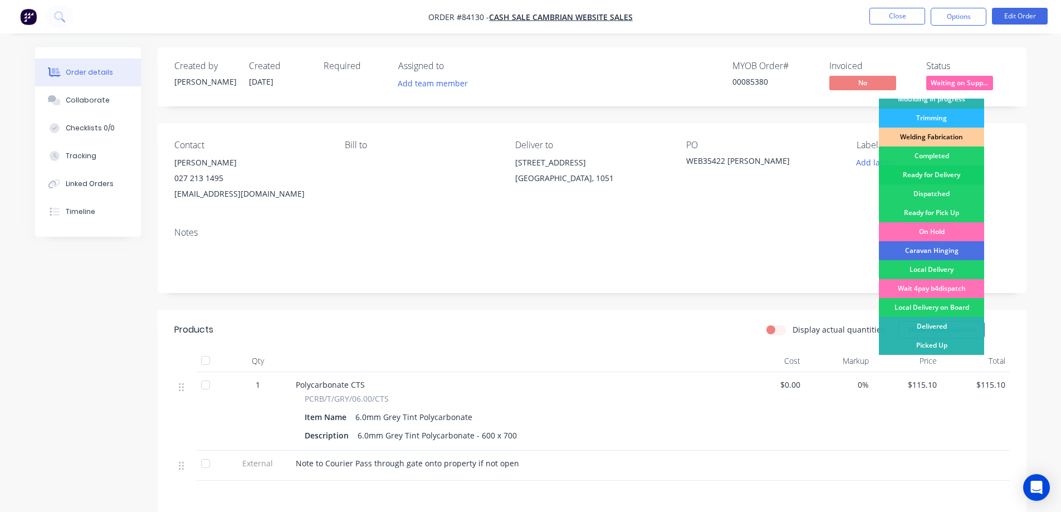
click at [958, 173] on div "Ready for Delivery" at bounding box center [931, 174] width 105 height 19
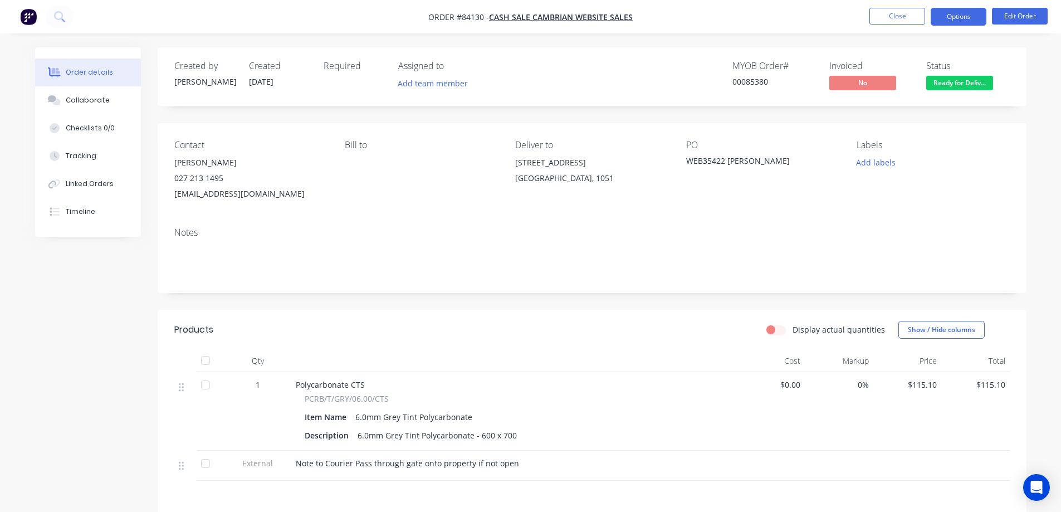
click at [942, 15] on button "Options" at bounding box center [959, 17] width 56 height 18
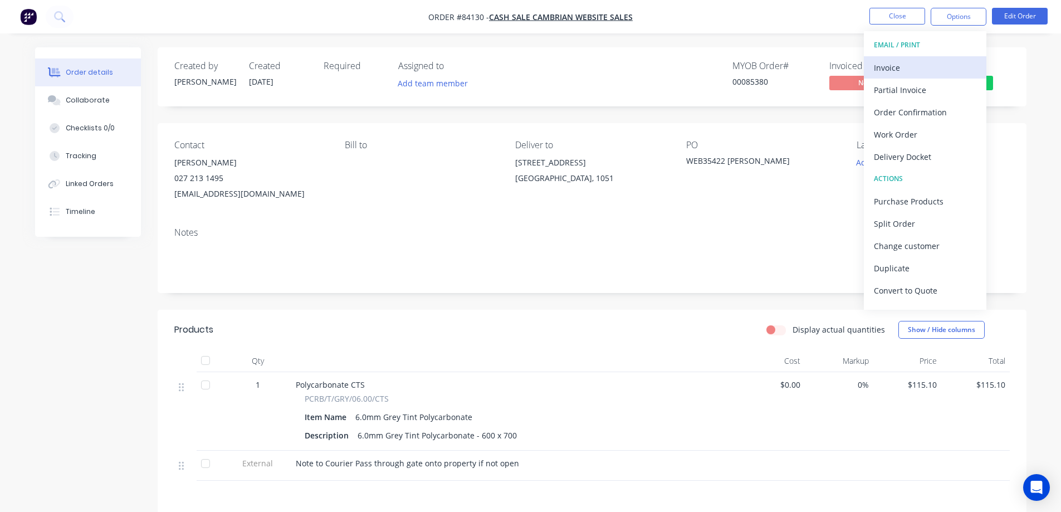
click at [905, 75] on div "Invoice" at bounding box center [925, 68] width 102 height 16
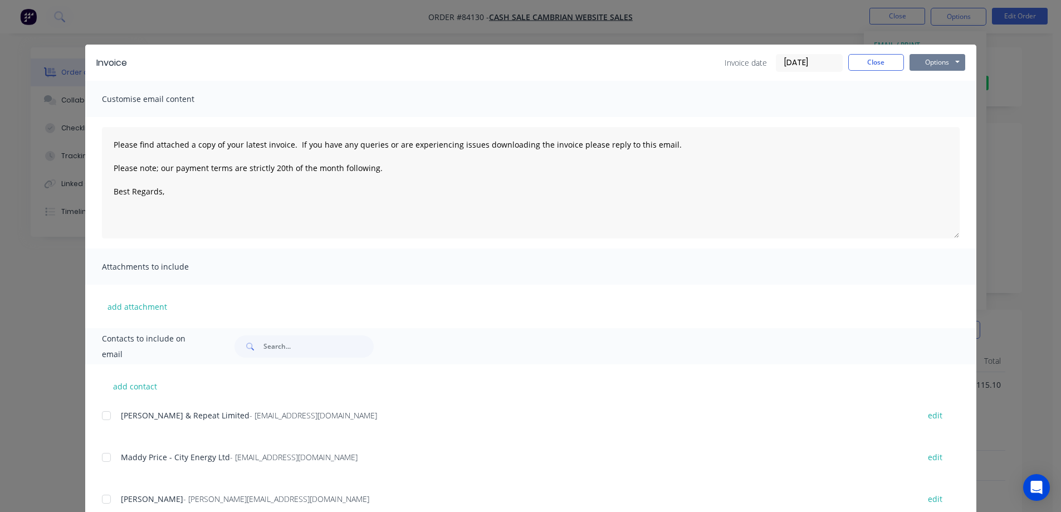
click at [924, 70] on button "Options" at bounding box center [938, 62] width 56 height 17
click at [924, 98] on button "Print" at bounding box center [945, 100] width 71 height 18
click at [64, 9] on div "Invoice Invoice date 26/08/25 Close Options Preview Print Email Customise email…" at bounding box center [530, 256] width 1061 height 512
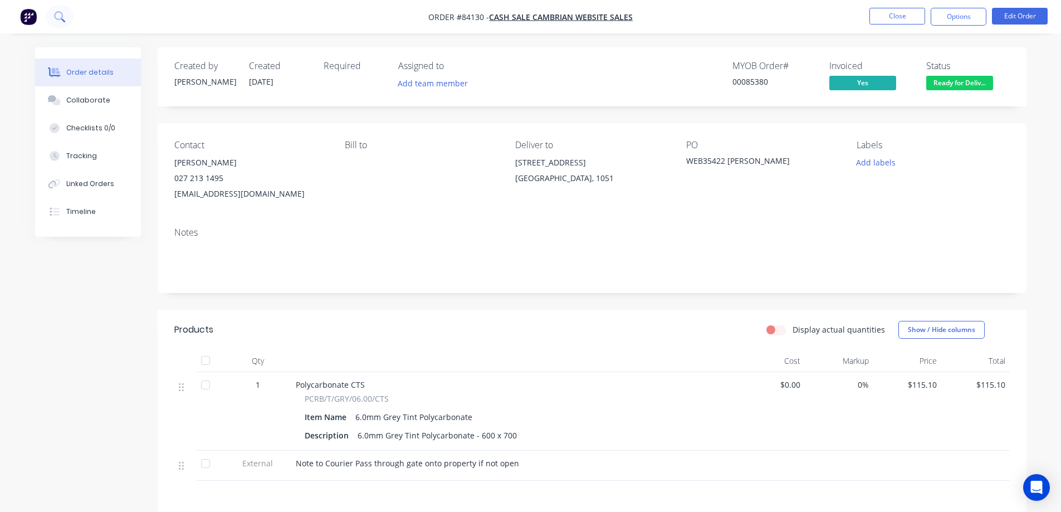
click at [60, 13] on icon at bounding box center [59, 16] width 11 height 11
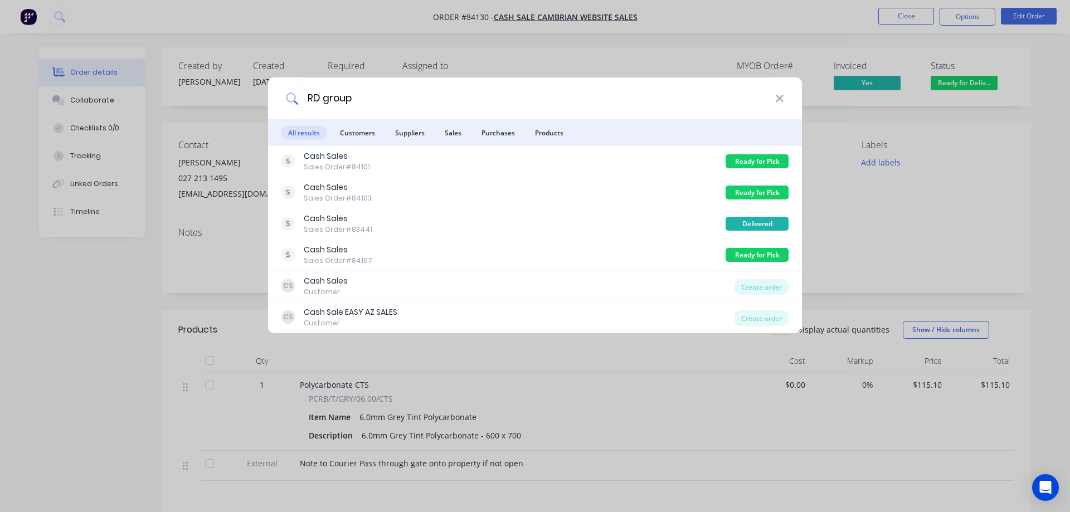
type input "RD group"
drag, startPoint x: 571, startPoint y: 70, endPoint x: 828, endPoint y: 6, distance: 265.2
click at [575, 67] on div "RD group All results Customers Suppliers Sales Purchases Products Cash Sales Sa…" at bounding box center [535, 256] width 1070 height 512
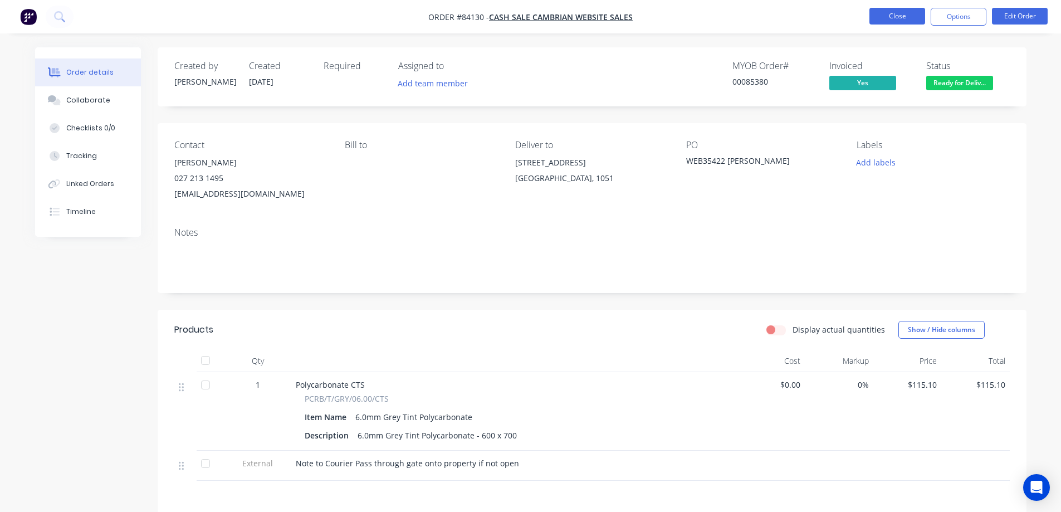
click at [877, 21] on button "Close" at bounding box center [898, 16] width 56 height 17
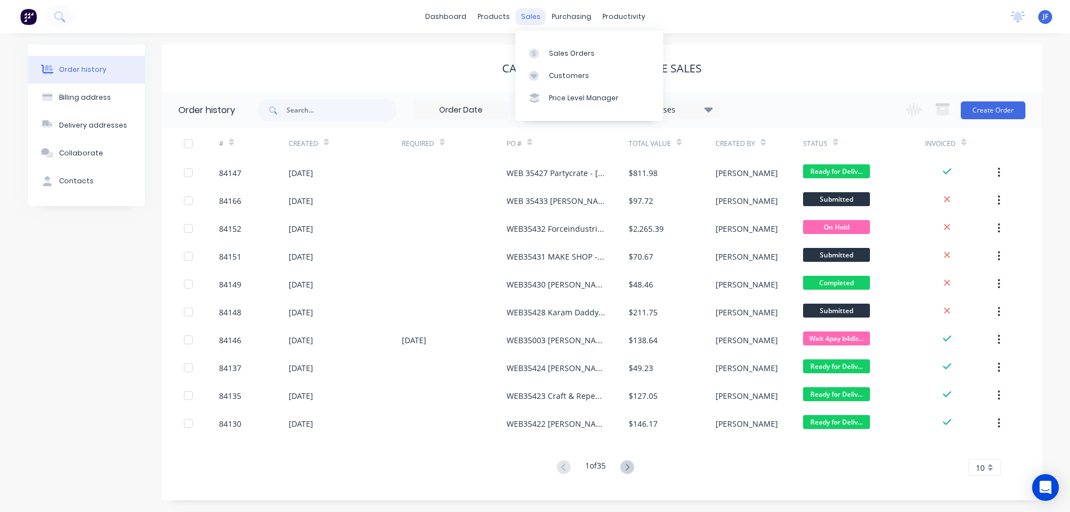
click at [533, 21] on div "sales" at bounding box center [530, 16] width 31 height 17
click at [545, 48] on link "Sales Orders" at bounding box center [589, 53] width 148 height 22
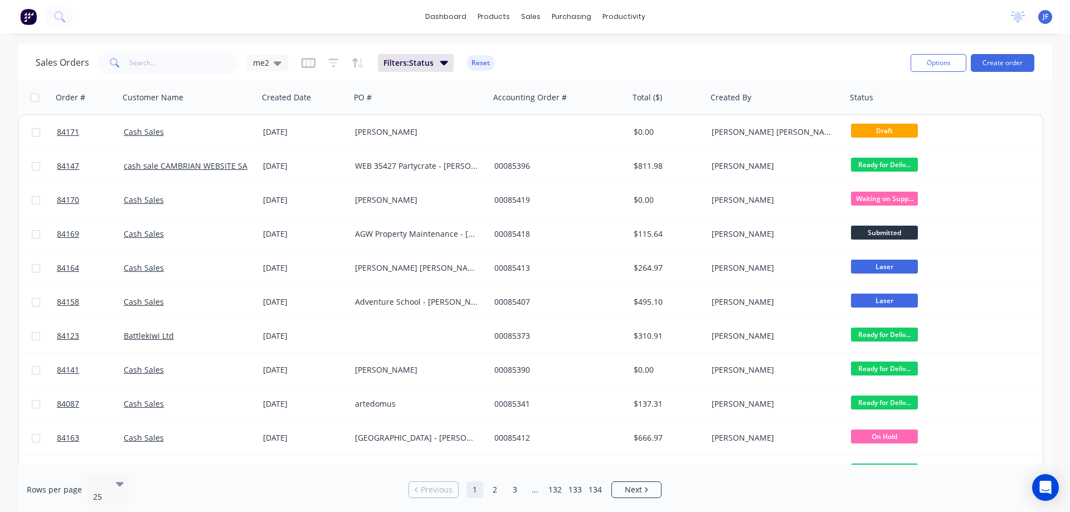
click at [183, 74] on div "Sales Orders me2 Filters: Status Reset" at bounding box center [469, 62] width 866 height 27
click at [177, 66] on input "text" at bounding box center [183, 63] width 109 height 22
click at [177, 65] on input "text" at bounding box center [183, 63] width 109 height 22
click at [184, 65] on input "text" at bounding box center [183, 63] width 109 height 22
type input "RD group"
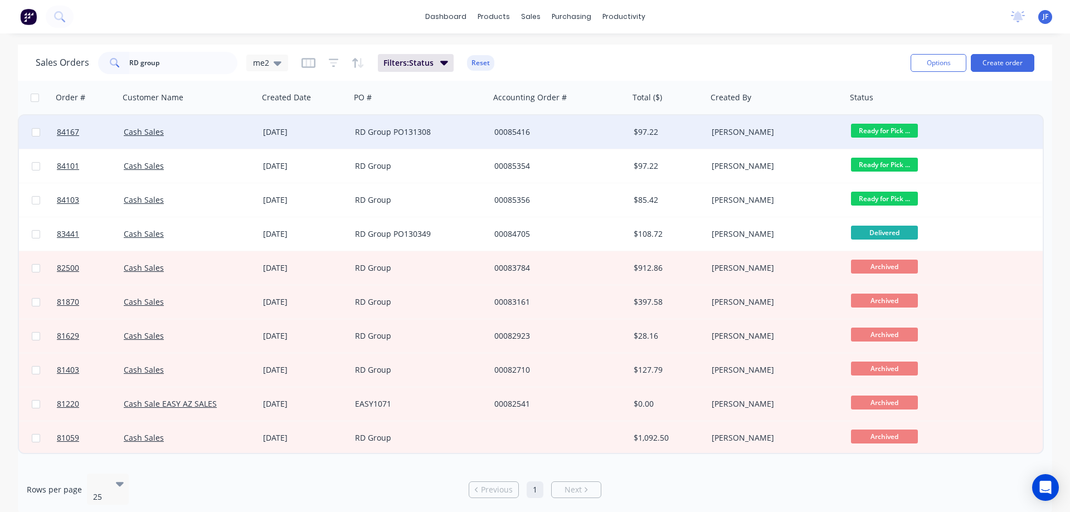
click at [726, 135] on div "[PERSON_NAME]" at bounding box center [773, 131] width 124 height 11
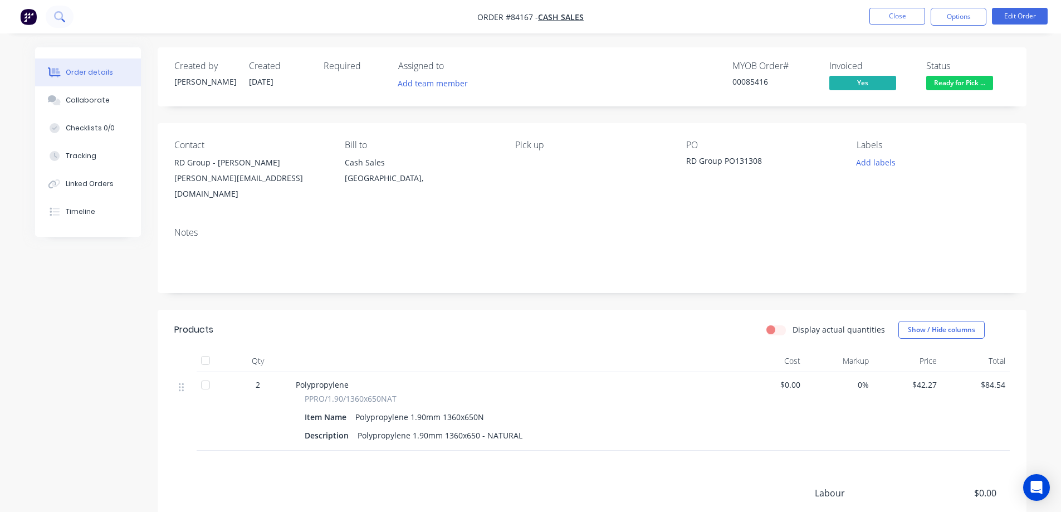
click at [50, 12] on button at bounding box center [60, 17] width 28 height 22
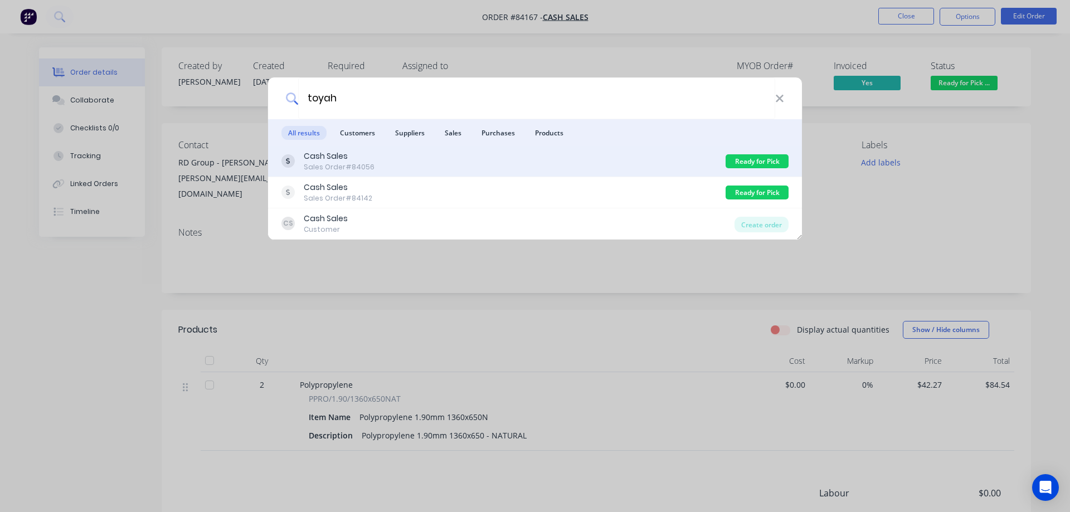
type input "toyah"
click at [693, 159] on div "Cash Sales Sales Order #84056" at bounding box center [503, 161] width 444 height 22
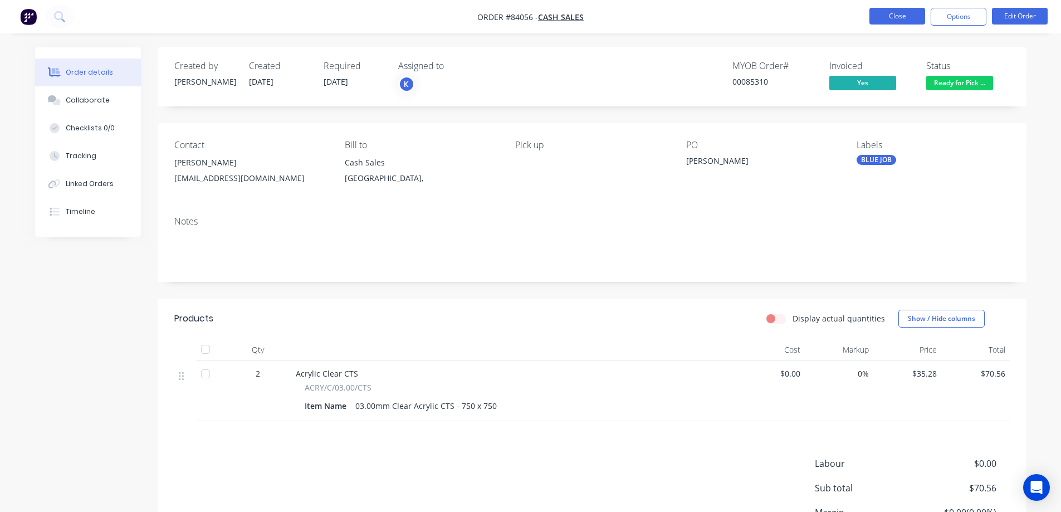
click at [881, 12] on button "Close" at bounding box center [898, 16] width 56 height 17
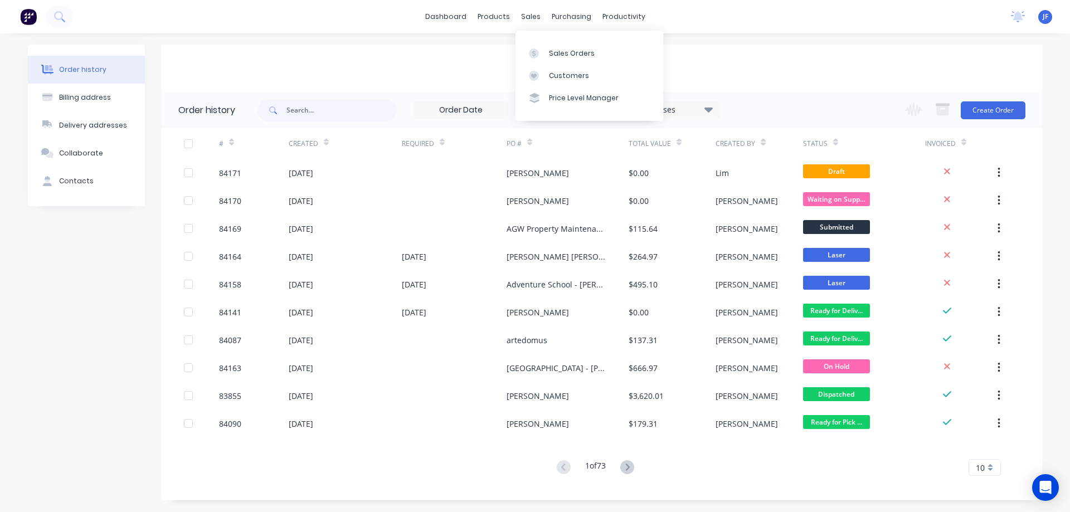
click at [271, 106] on icon at bounding box center [273, 110] width 8 height 8
click at [290, 116] on input "text" at bounding box center [341, 110] width 110 height 22
type input "toya"
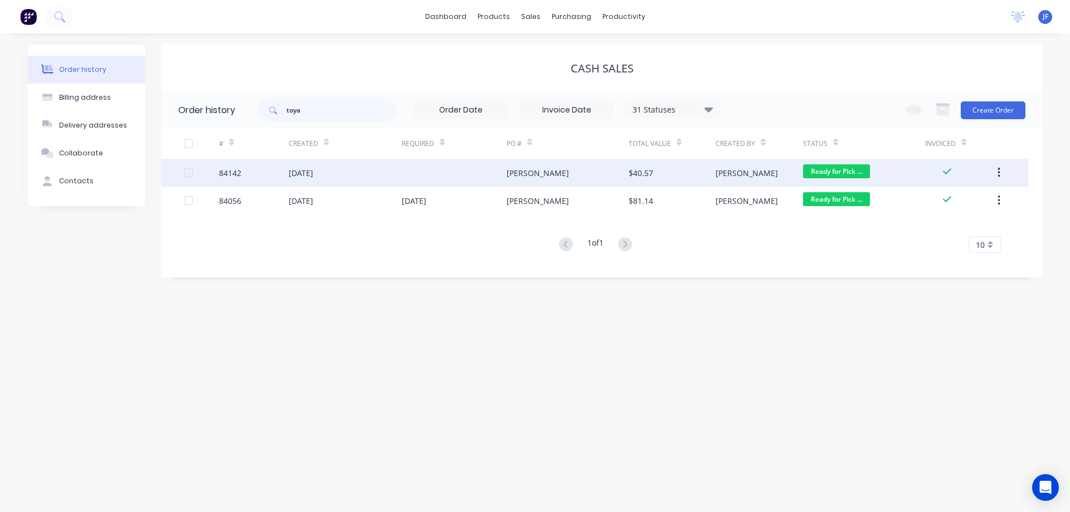
click at [350, 170] on div "22 Aug 2025" at bounding box center [345, 173] width 113 height 28
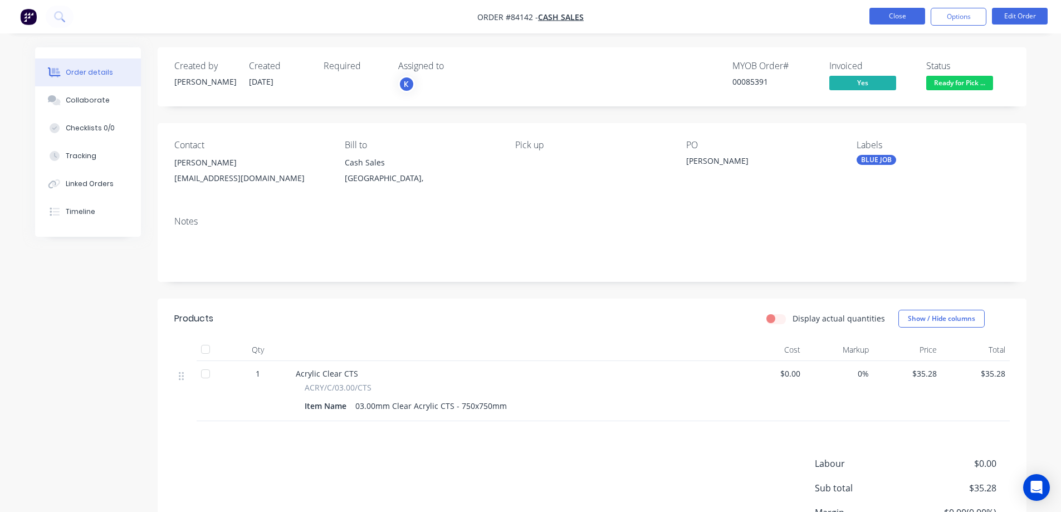
click at [896, 17] on button "Close" at bounding box center [898, 16] width 56 height 17
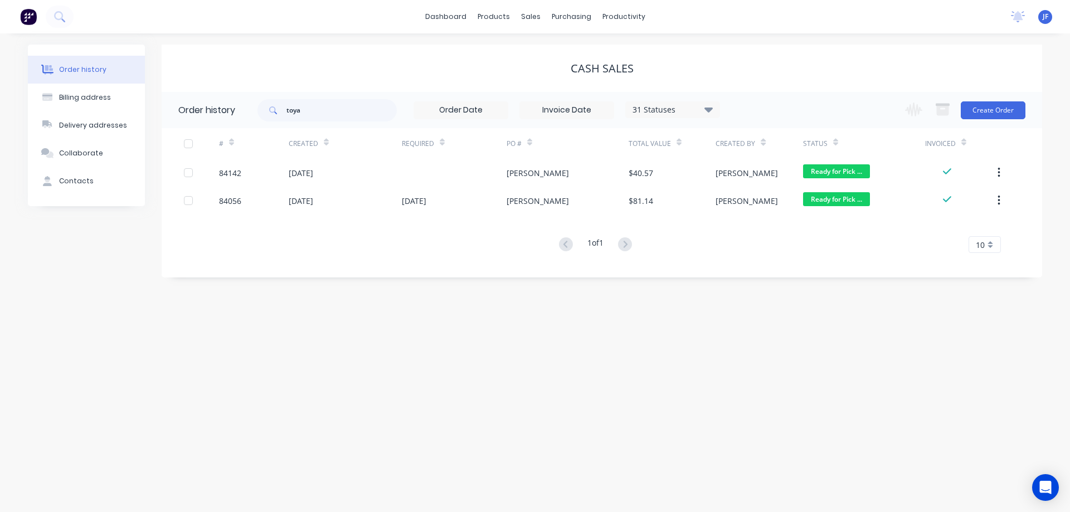
click at [66, 34] on div "Order history Billing address Delivery addresses Collaborate Contacts Cash Sale…" at bounding box center [535, 272] width 1070 height 479
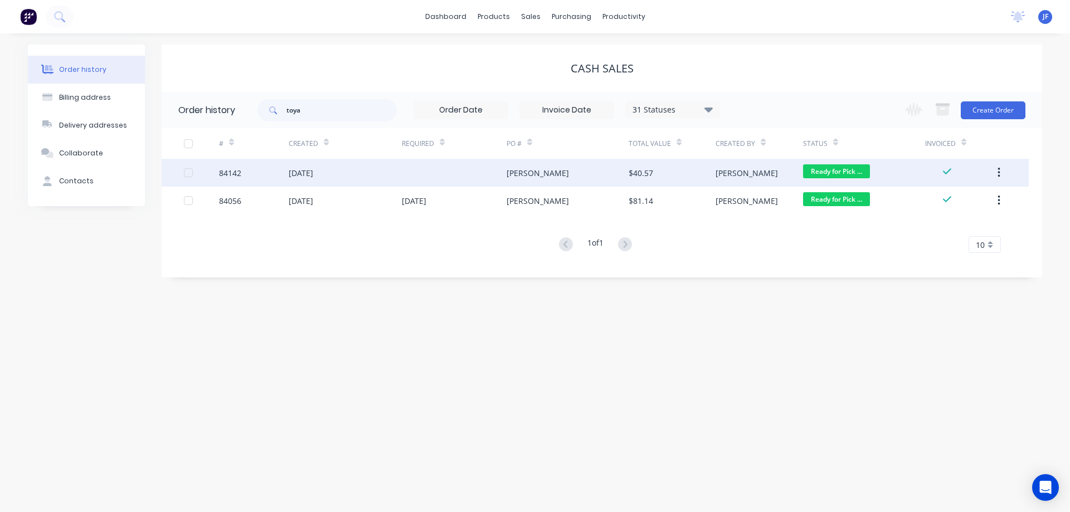
click at [336, 179] on div "22 Aug 2025" at bounding box center [345, 173] width 113 height 28
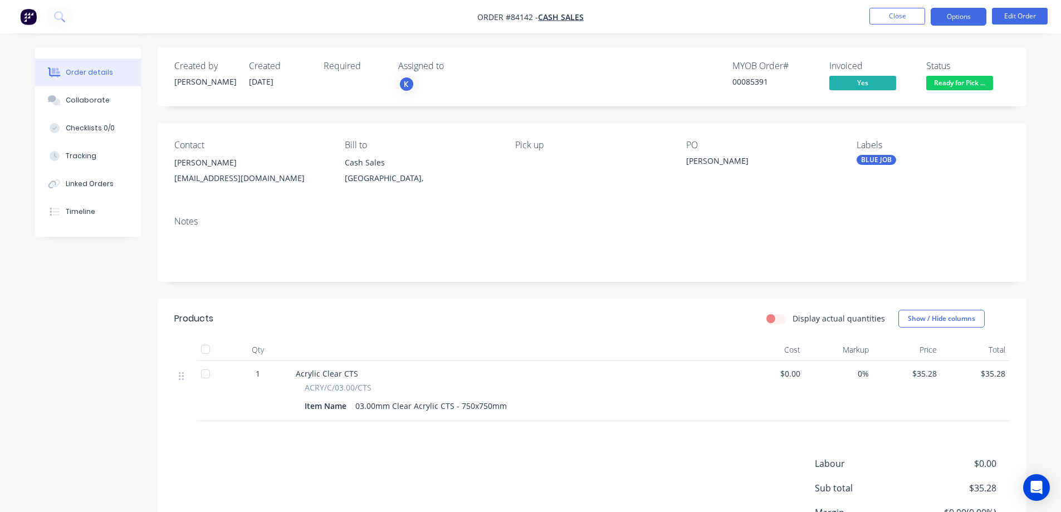
click at [977, 17] on button "Options" at bounding box center [959, 17] width 56 height 18
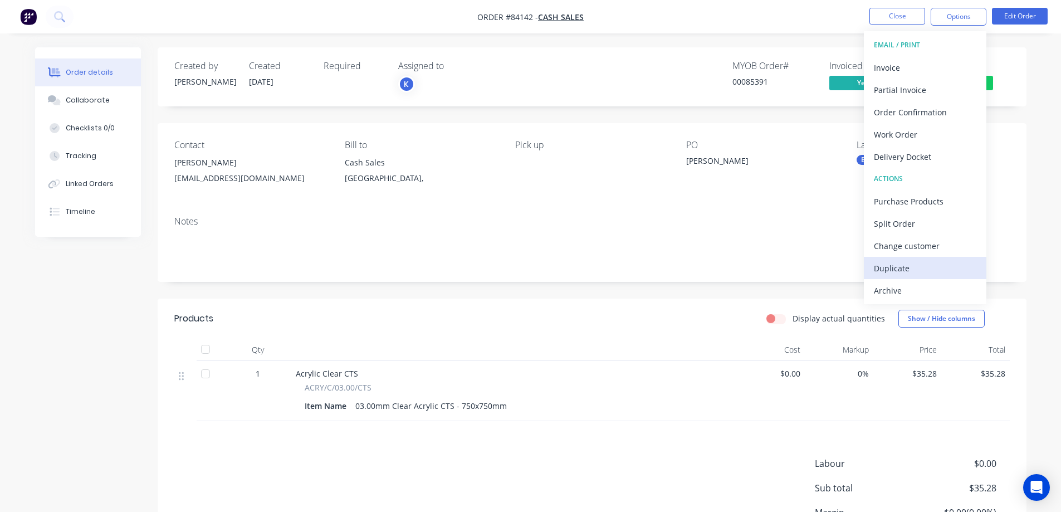
click at [901, 263] on div "Duplicate" at bounding box center [925, 268] width 102 height 16
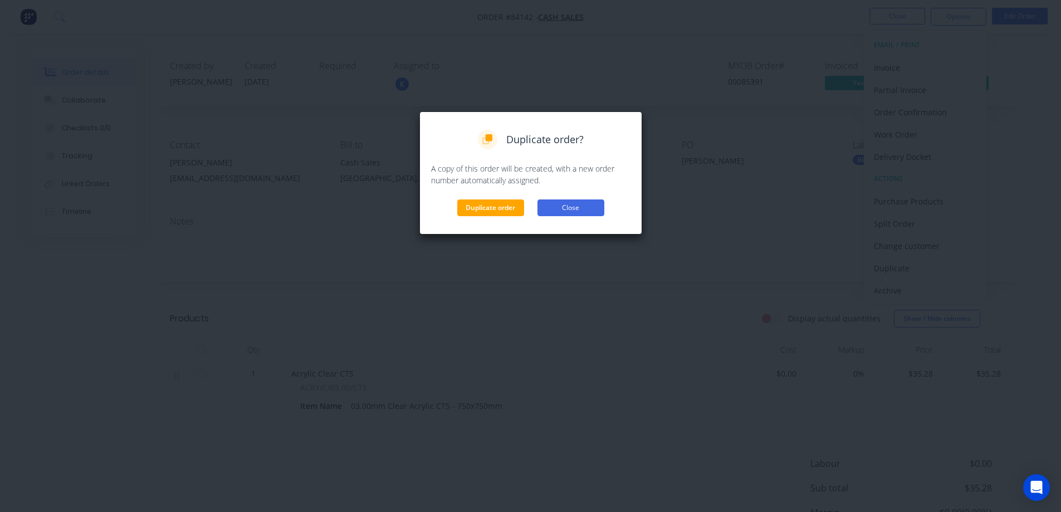
click at [560, 205] on button "Close" at bounding box center [571, 207] width 67 height 17
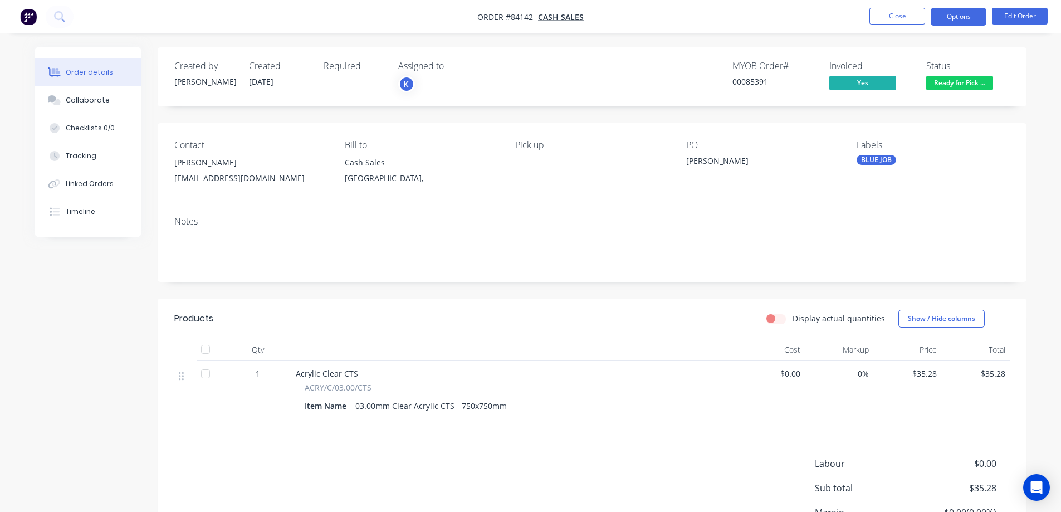
click at [952, 18] on button "Options" at bounding box center [959, 17] width 56 height 18
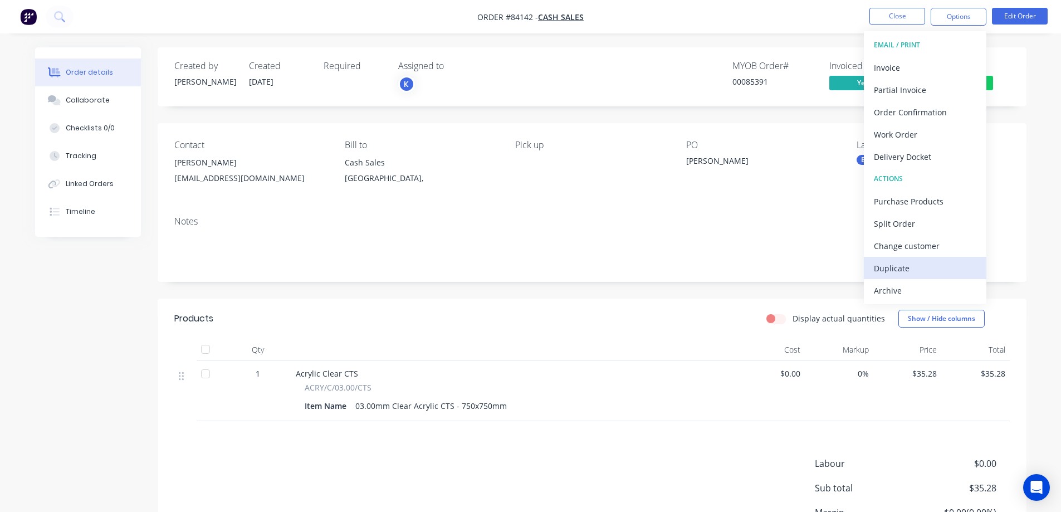
click at [910, 271] on div "Duplicate" at bounding box center [925, 268] width 102 height 16
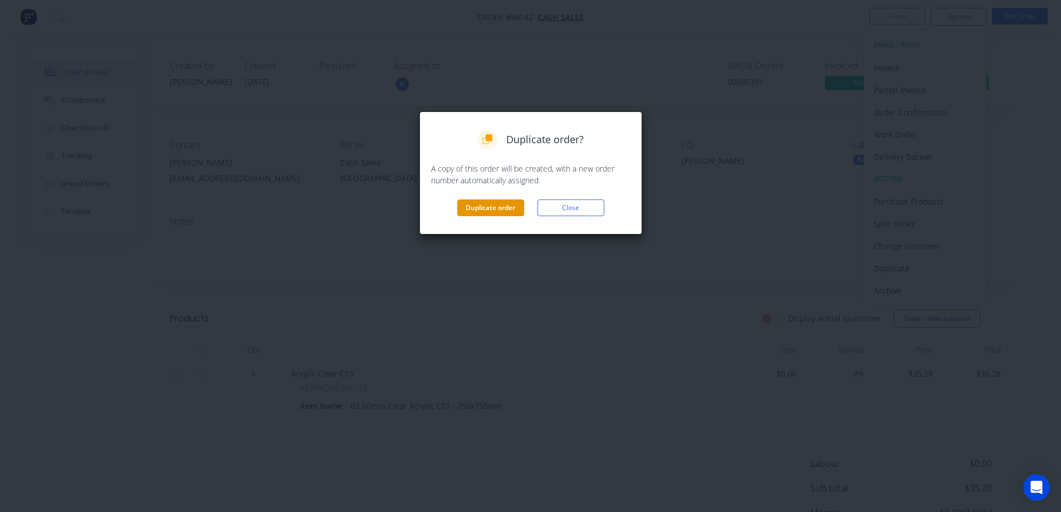
click at [502, 207] on button "Duplicate order" at bounding box center [490, 207] width 67 height 17
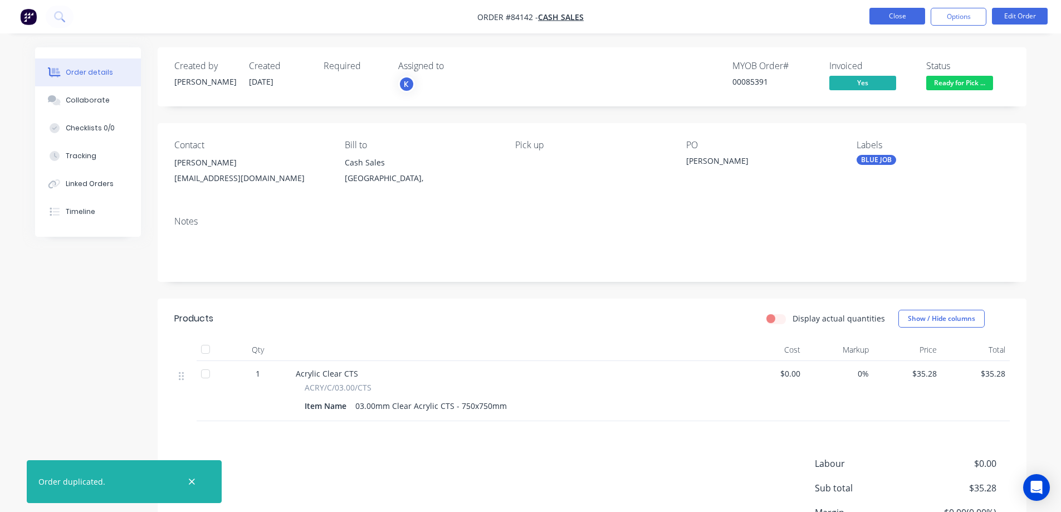
click at [902, 15] on button "Close" at bounding box center [898, 16] width 56 height 17
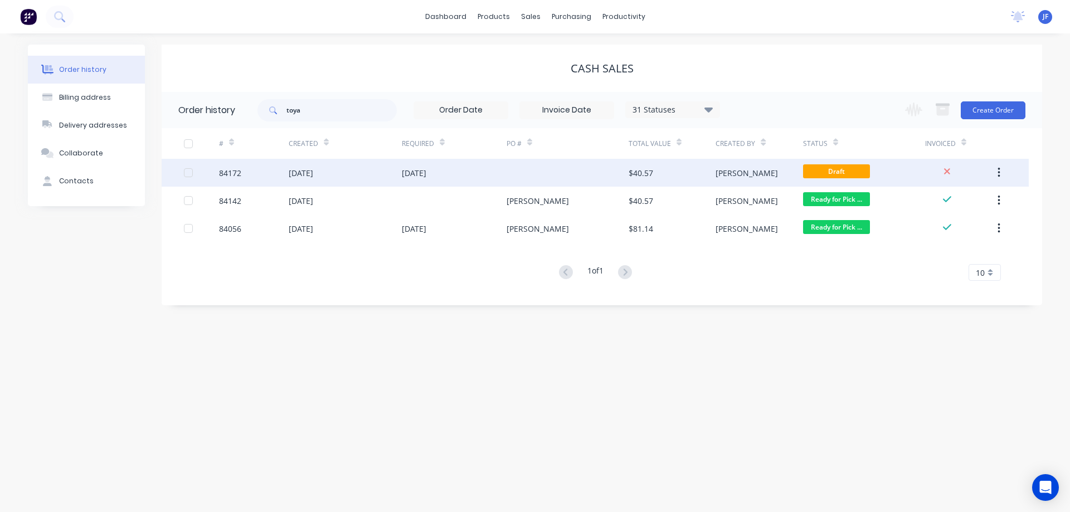
click at [432, 162] on div "26 Aug 2025" at bounding box center [454, 173] width 105 height 28
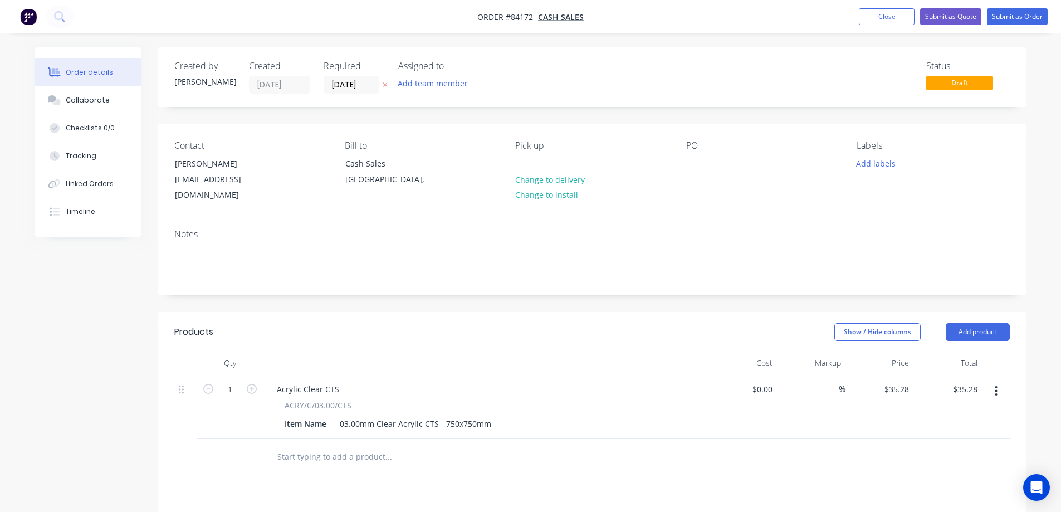
click at [384, 85] on icon at bounding box center [385, 85] width 4 height 4
drag, startPoint x: 168, startPoint y: 164, endPoint x: 291, endPoint y: 168, distance: 123.2
click at [291, 168] on div "Contact Toyah Morley toyahmorley27@gmail.com" at bounding box center [250, 171] width 153 height 63
copy div "Toyah Morley"
click at [695, 158] on div at bounding box center [695, 163] width 18 height 16
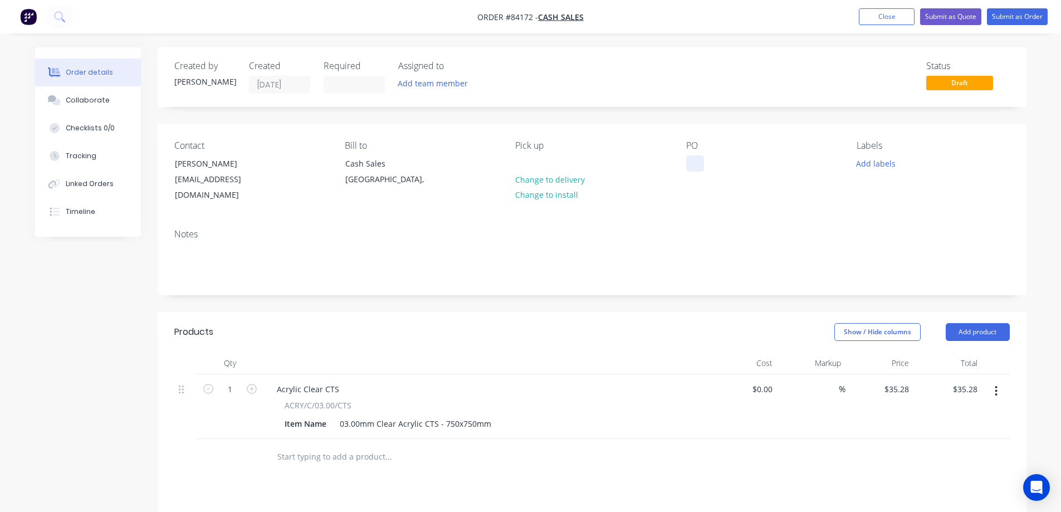
paste div
click at [700, 229] on div "Notes" at bounding box center [592, 234] width 836 height 11
click at [1022, 18] on button "Submit as Order" at bounding box center [1017, 16] width 61 height 17
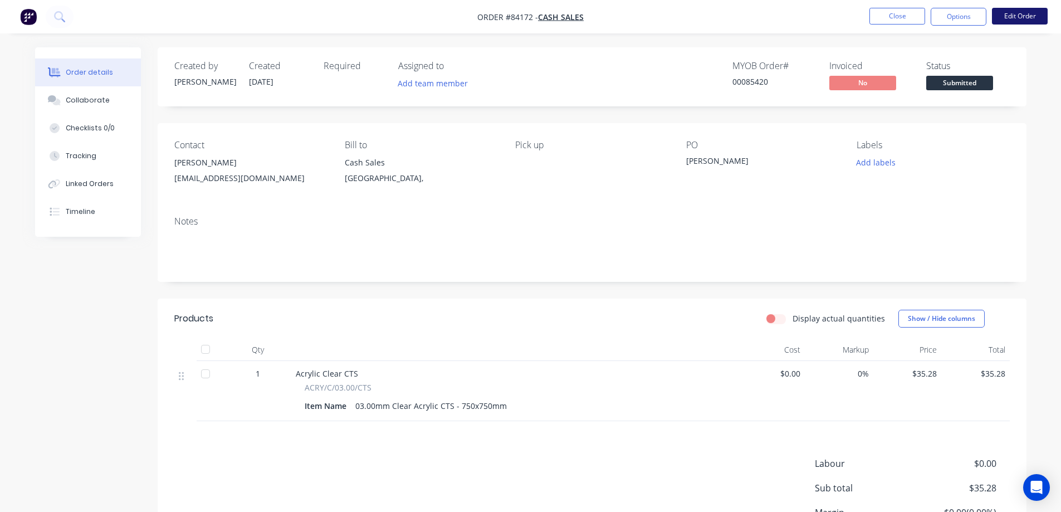
click at [1017, 20] on button "Edit Order" at bounding box center [1020, 16] width 56 height 17
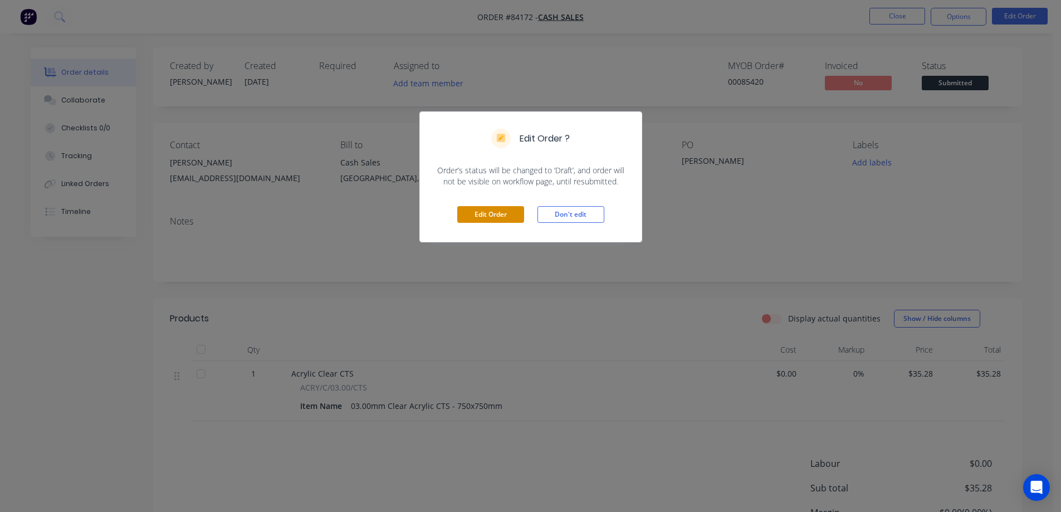
click at [504, 218] on button "Edit Order" at bounding box center [490, 214] width 67 height 17
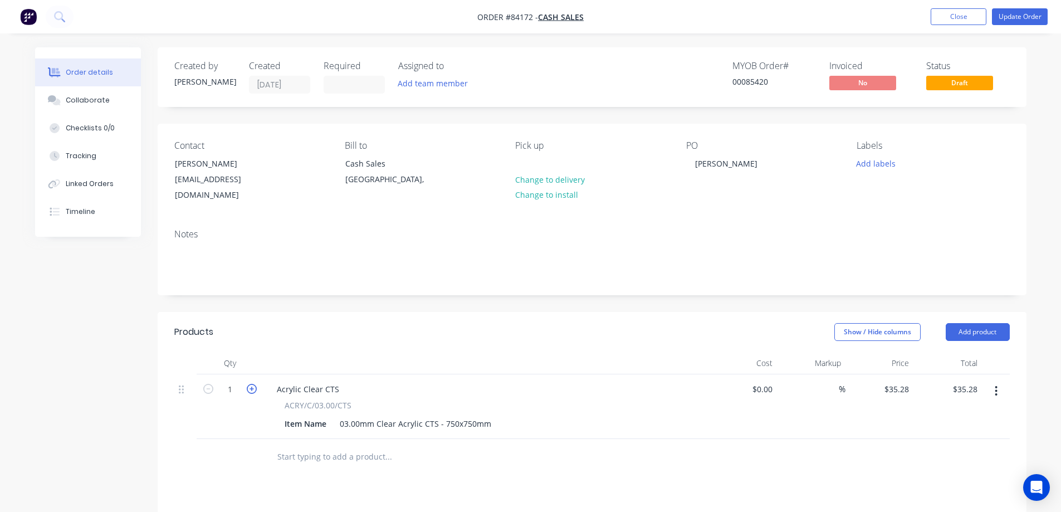
click at [253, 384] on icon "button" at bounding box center [252, 389] width 10 height 10
type input "2"
type input "$70.56"
click at [1024, 21] on button "Update Order" at bounding box center [1020, 16] width 56 height 17
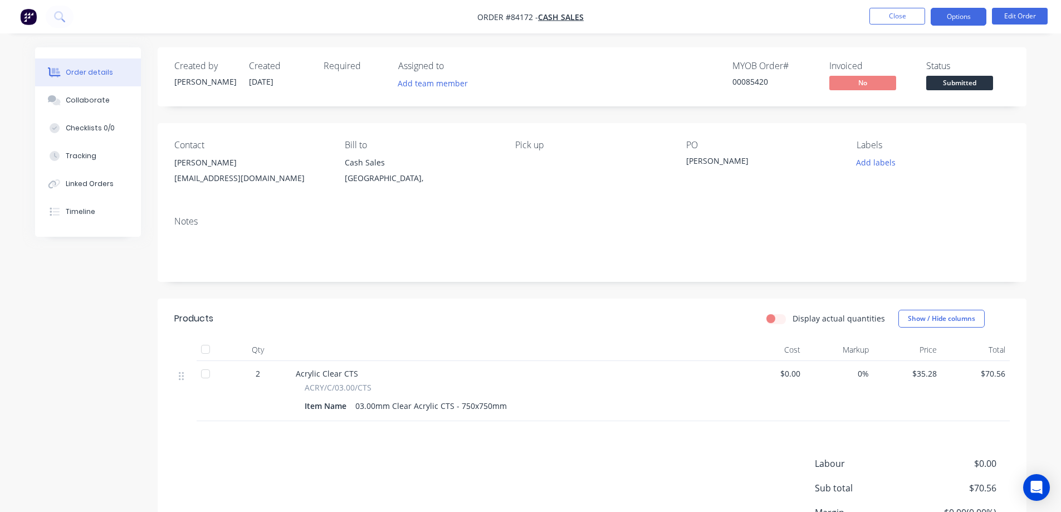
click at [970, 21] on button "Options" at bounding box center [959, 17] width 56 height 18
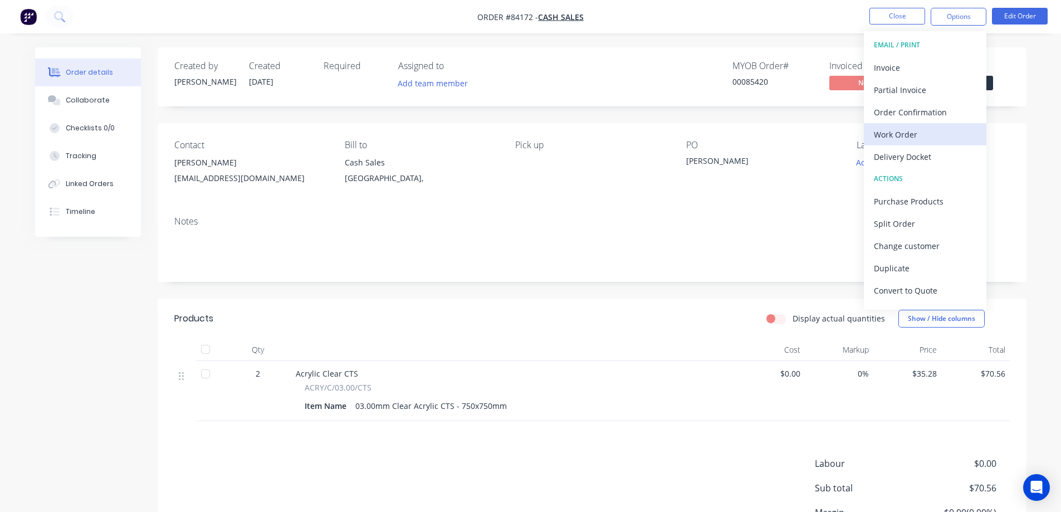
click at [906, 138] on div "Work Order" at bounding box center [925, 134] width 102 height 16
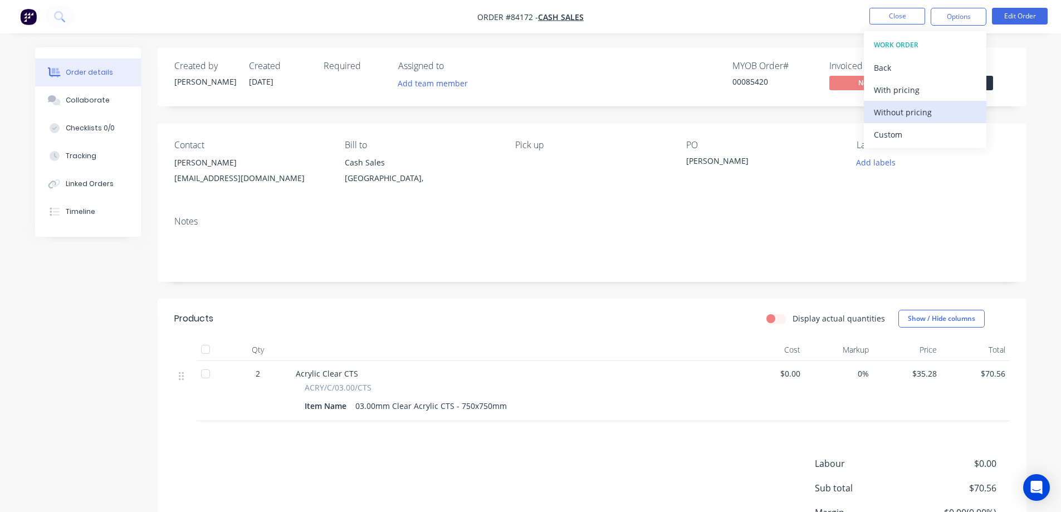
click at [913, 115] on div "Without pricing" at bounding box center [925, 112] width 102 height 16
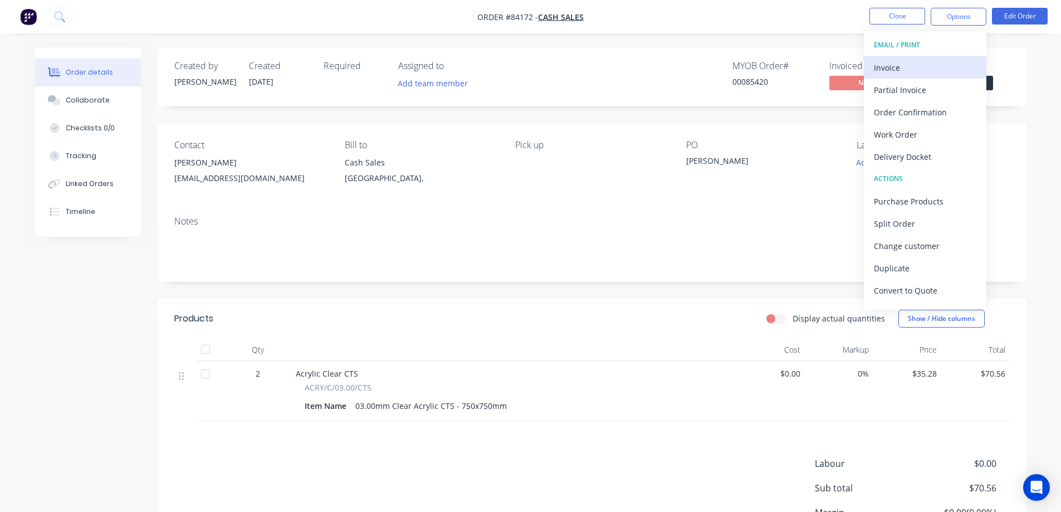
click at [899, 63] on div "Invoice" at bounding box center [925, 68] width 102 height 16
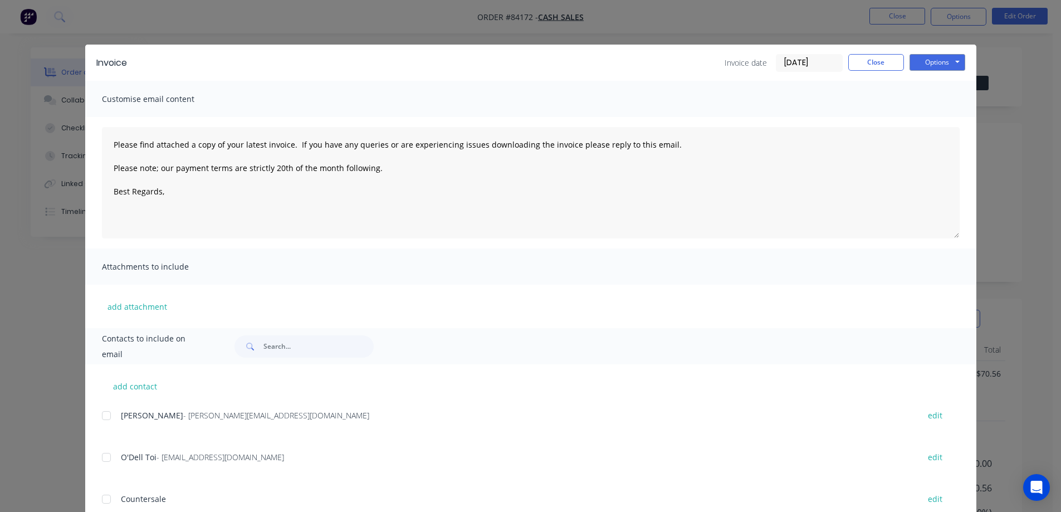
click at [926, 60] on button "Options" at bounding box center [938, 62] width 56 height 17
drag, startPoint x: 934, startPoint y: 72, endPoint x: 941, endPoint y: 90, distance: 18.7
click at [941, 90] on button "Preview" at bounding box center [945, 82] width 71 height 18
click at [869, 56] on button "Close" at bounding box center [876, 62] width 56 height 17
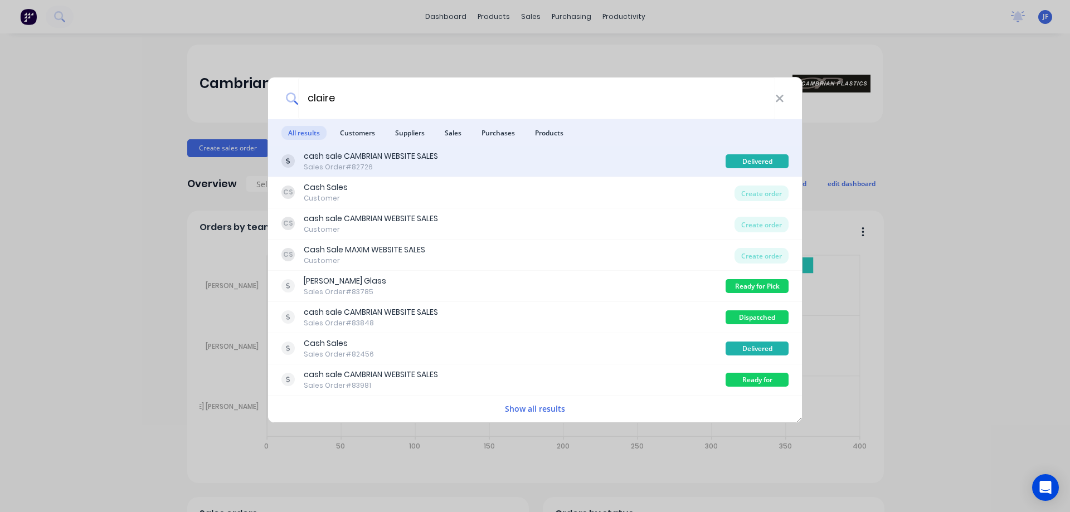
type input "claire"
click at [596, 163] on div "cash sale CAMBRIAN WEBSITE SALES Sales Order #82726" at bounding box center [503, 161] width 444 height 22
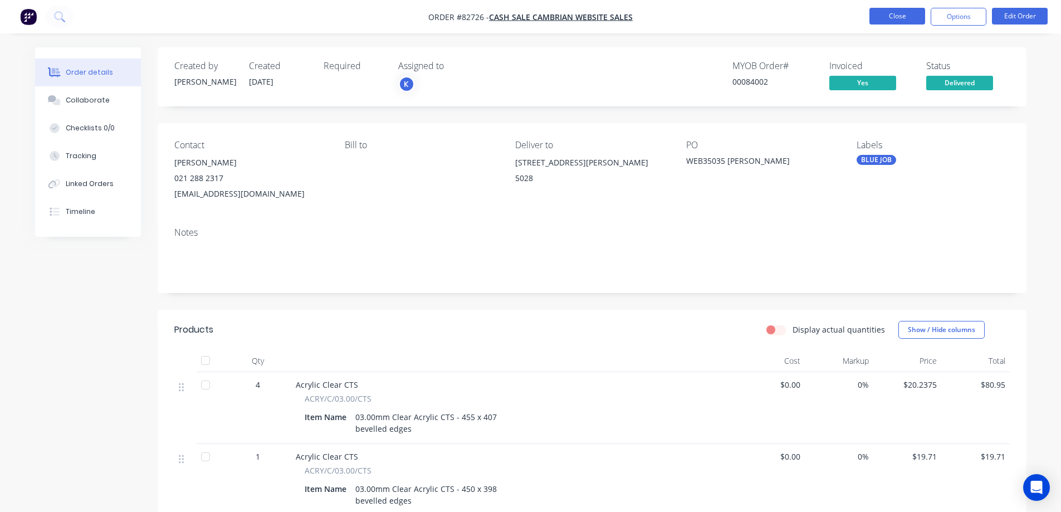
click at [890, 17] on button "Close" at bounding box center [898, 16] width 56 height 17
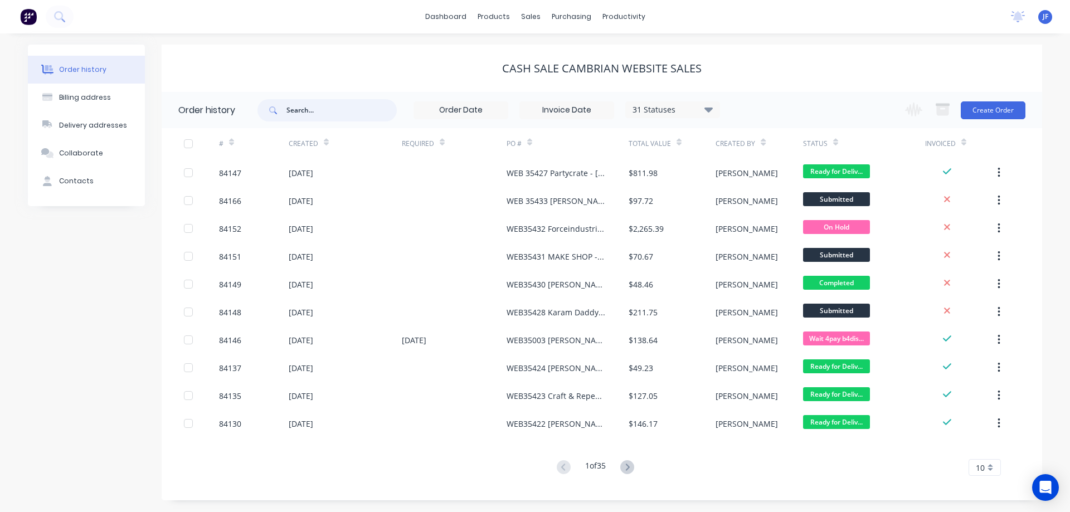
click at [365, 113] on input "text" at bounding box center [341, 110] width 110 height 22
type input "clair"
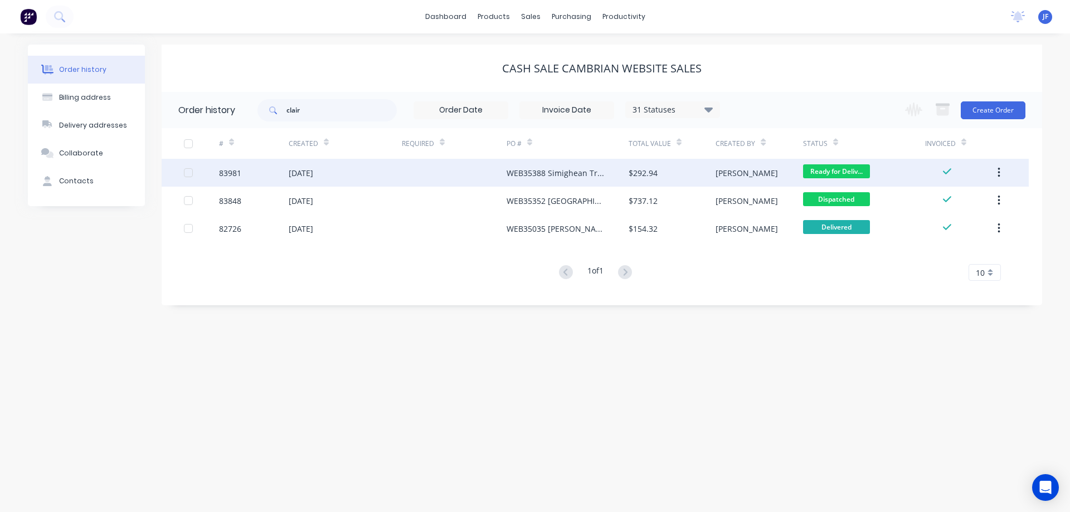
click at [588, 171] on div "WEB35388 Simighean Trust" at bounding box center [556, 173] width 100 height 12
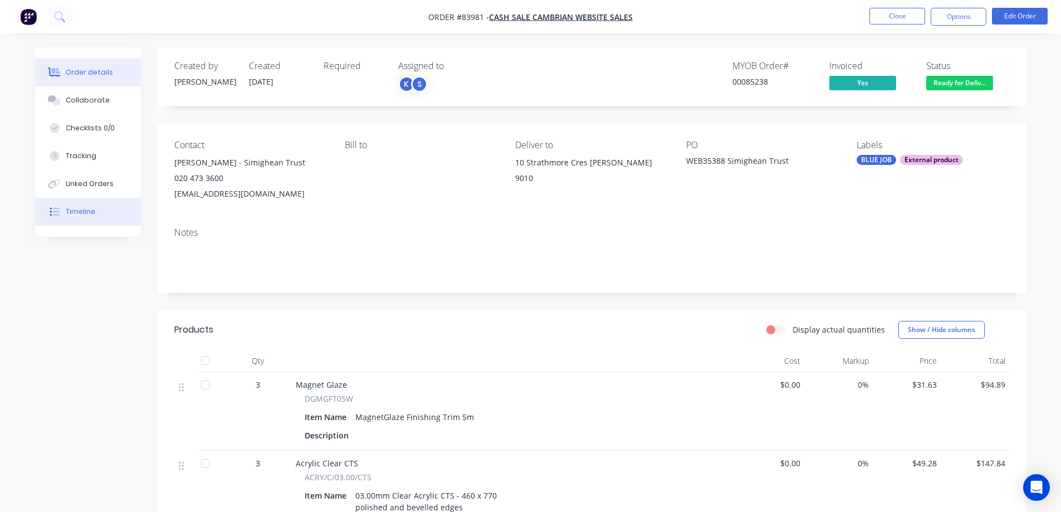
click at [79, 219] on button "Timeline" at bounding box center [88, 212] width 106 height 28
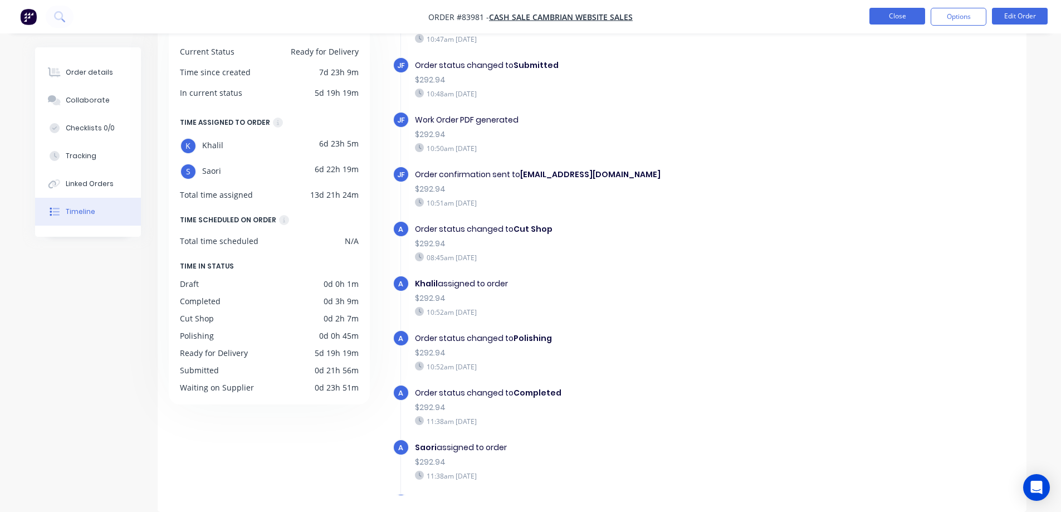
click at [915, 13] on button "Close" at bounding box center [898, 16] width 56 height 17
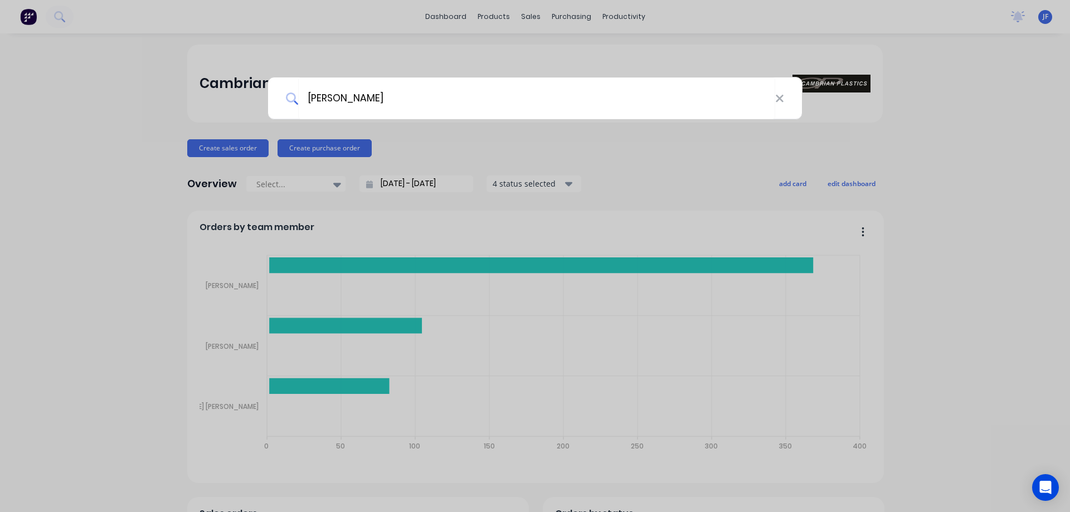
type input "[PERSON_NAME]"
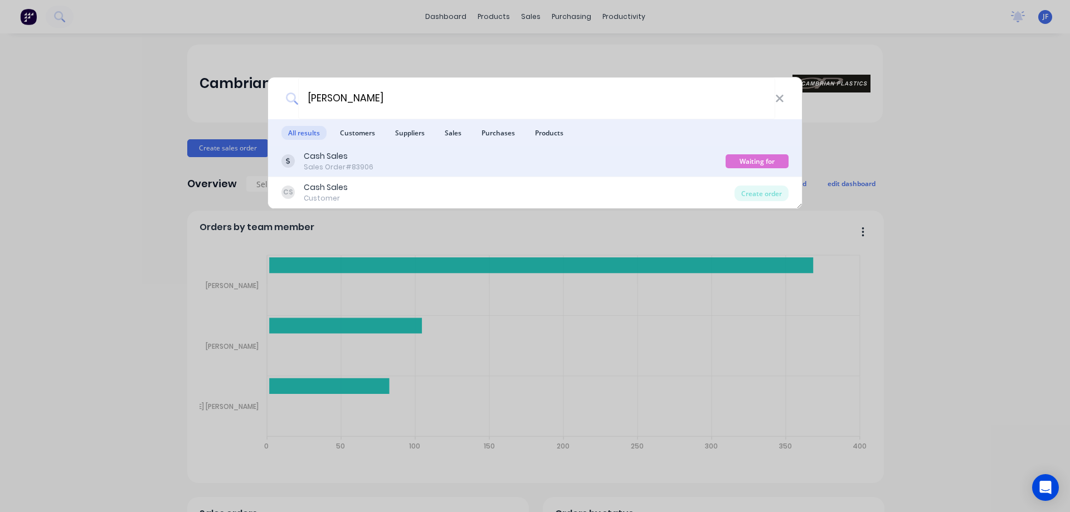
click at [475, 169] on div "Cash Sales Sales Order #83906" at bounding box center [503, 161] width 444 height 22
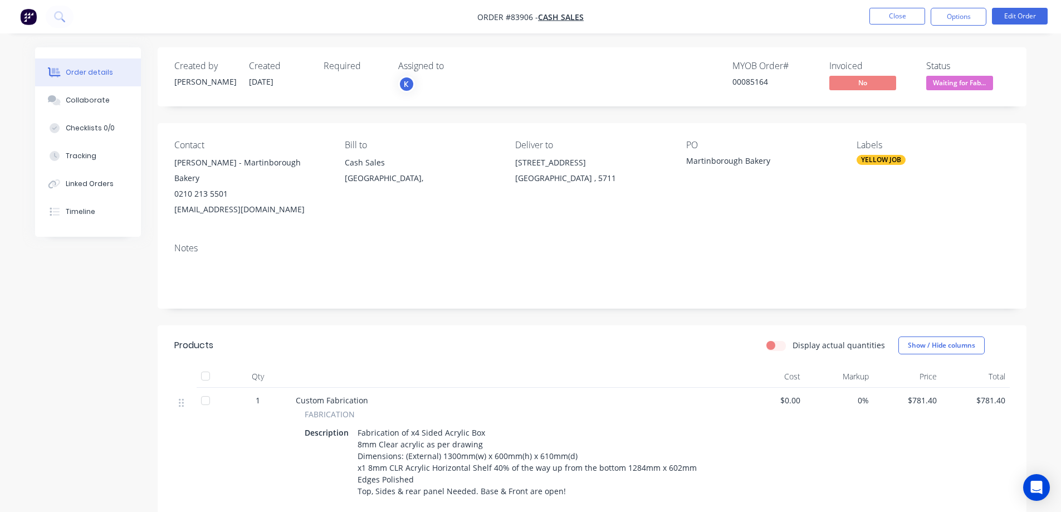
click at [744, 87] on div "00085164" at bounding box center [775, 82] width 84 height 12
click at [744, 81] on div "00085164" at bounding box center [775, 82] width 84 height 12
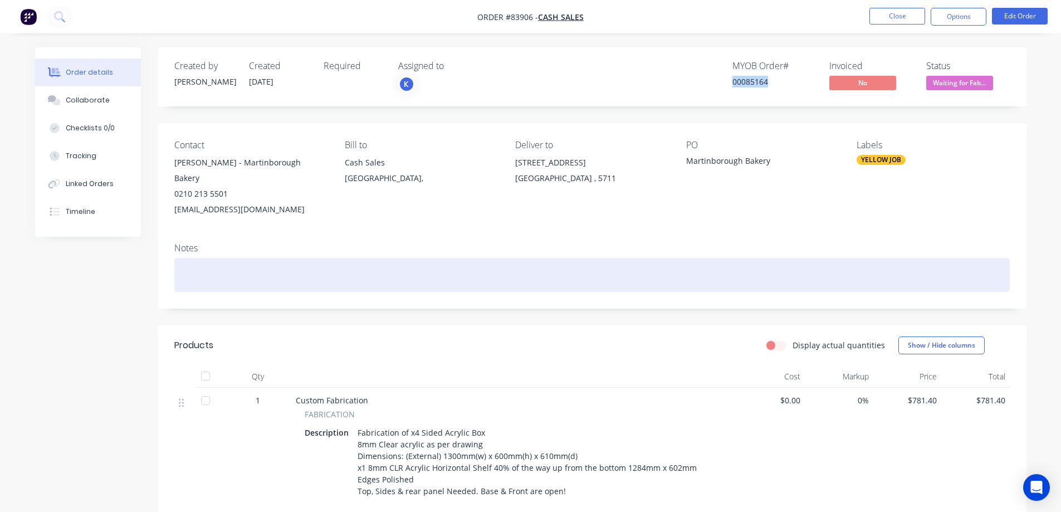
copy div "00085164"
